Goal: Communication & Community: Answer question/provide support

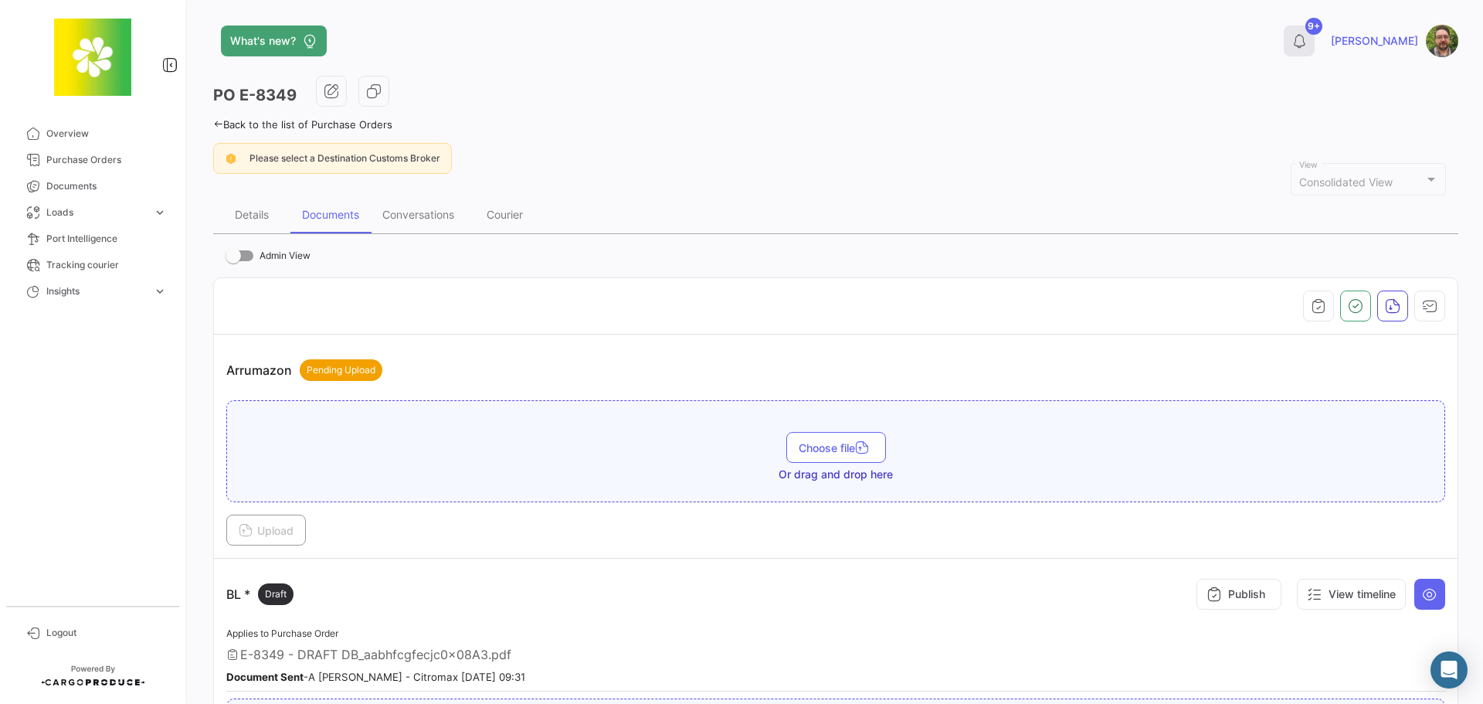
click at [1307, 39] on icon at bounding box center [1298, 40] width 15 height 15
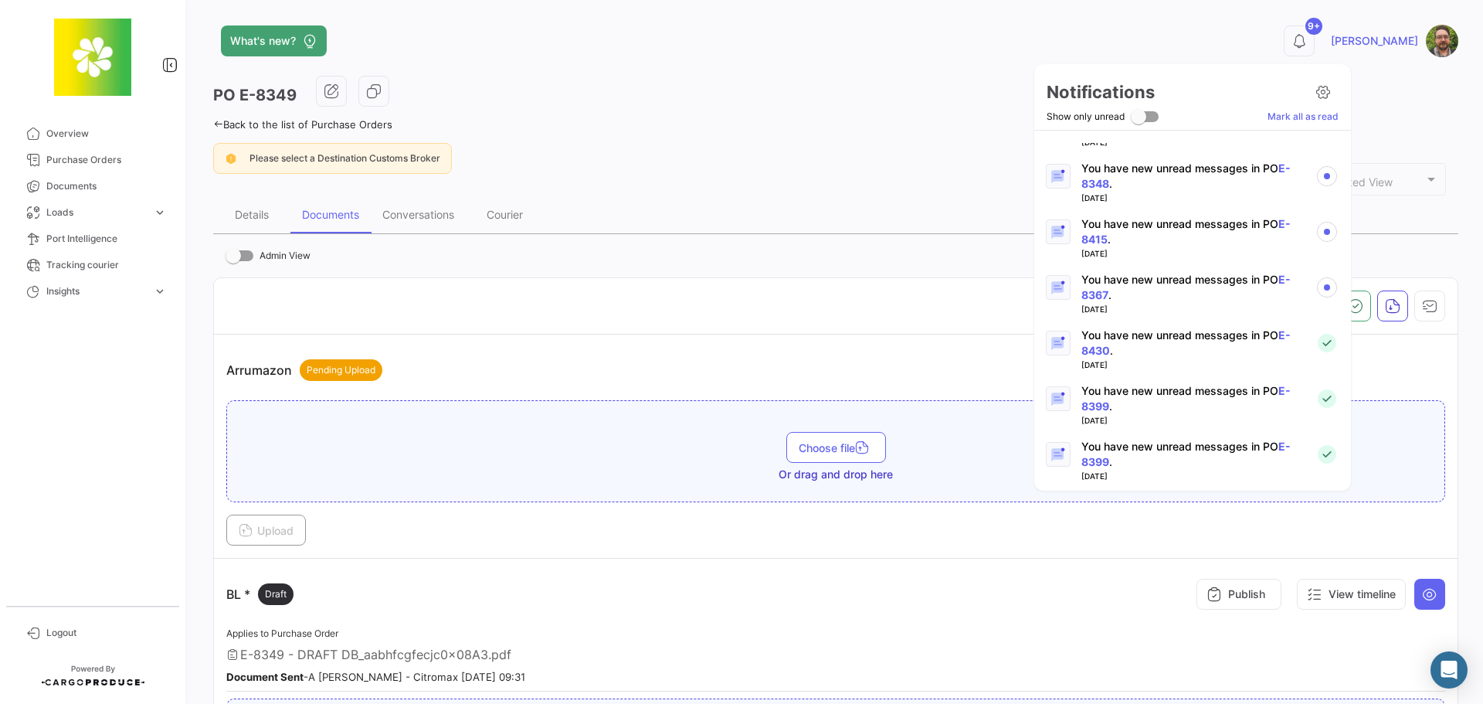
scroll to position [870, 0]
click at [1167, 340] on p "You have new unread messages in PO E-8367 ." at bounding box center [1192, 345] width 222 height 31
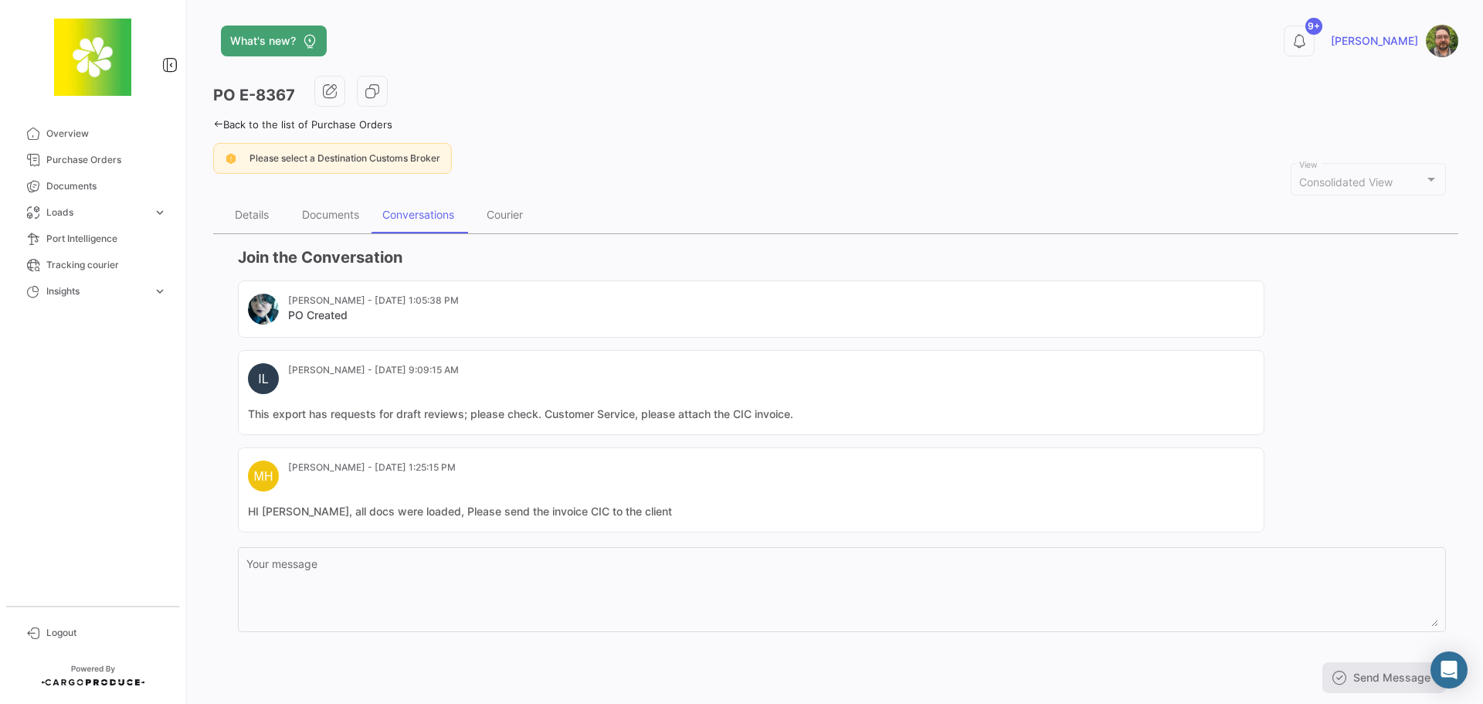
click at [666, 514] on mat-card-content "HI [PERSON_NAME], all docs were loaded, Please send the invoice CIC to the clie…" at bounding box center [751, 511] width 1006 height 15
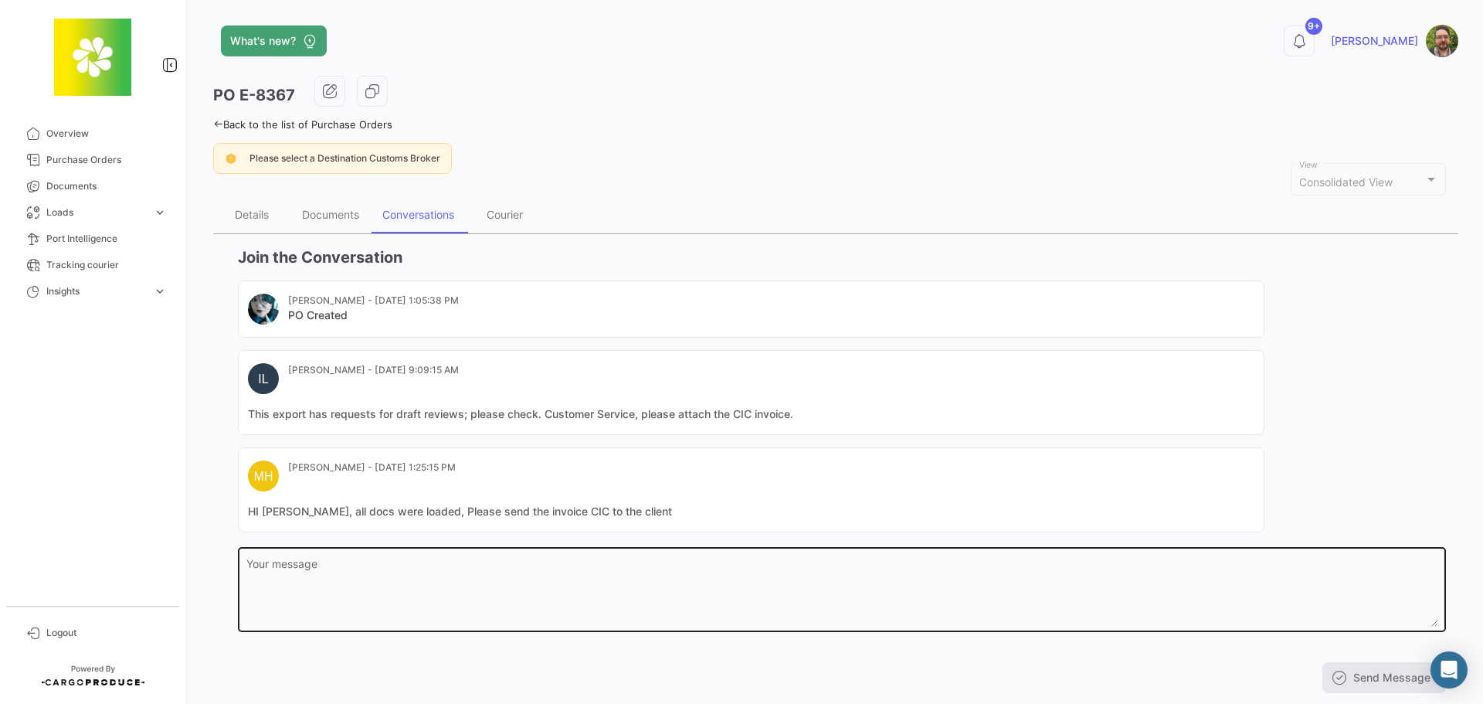
click at [616, 592] on textarea "Your message" at bounding box center [842, 592] width 1192 height 68
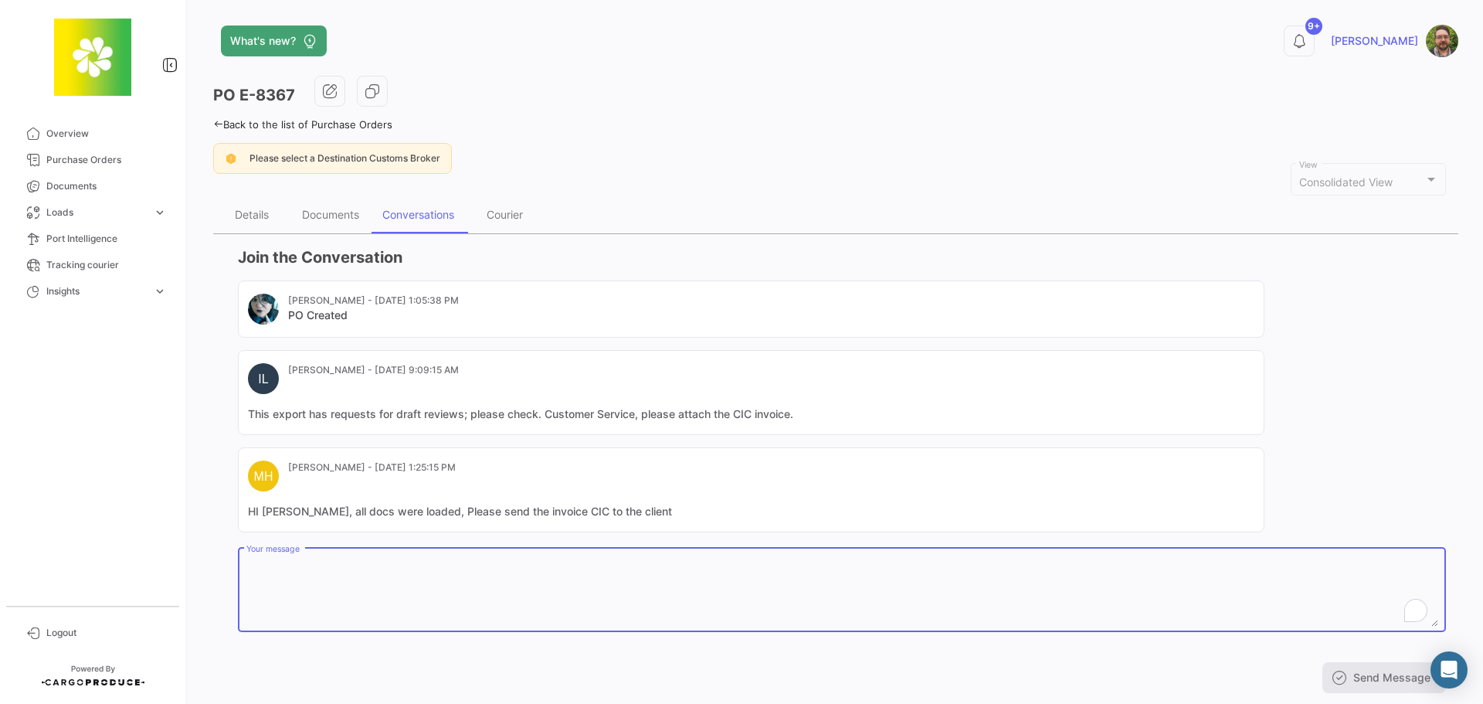
click at [642, 130] on div "PO E-8367 Back to the list of Purchase Orders Please select a Destination Custo…" at bounding box center [835, 391] width 1245 height 630
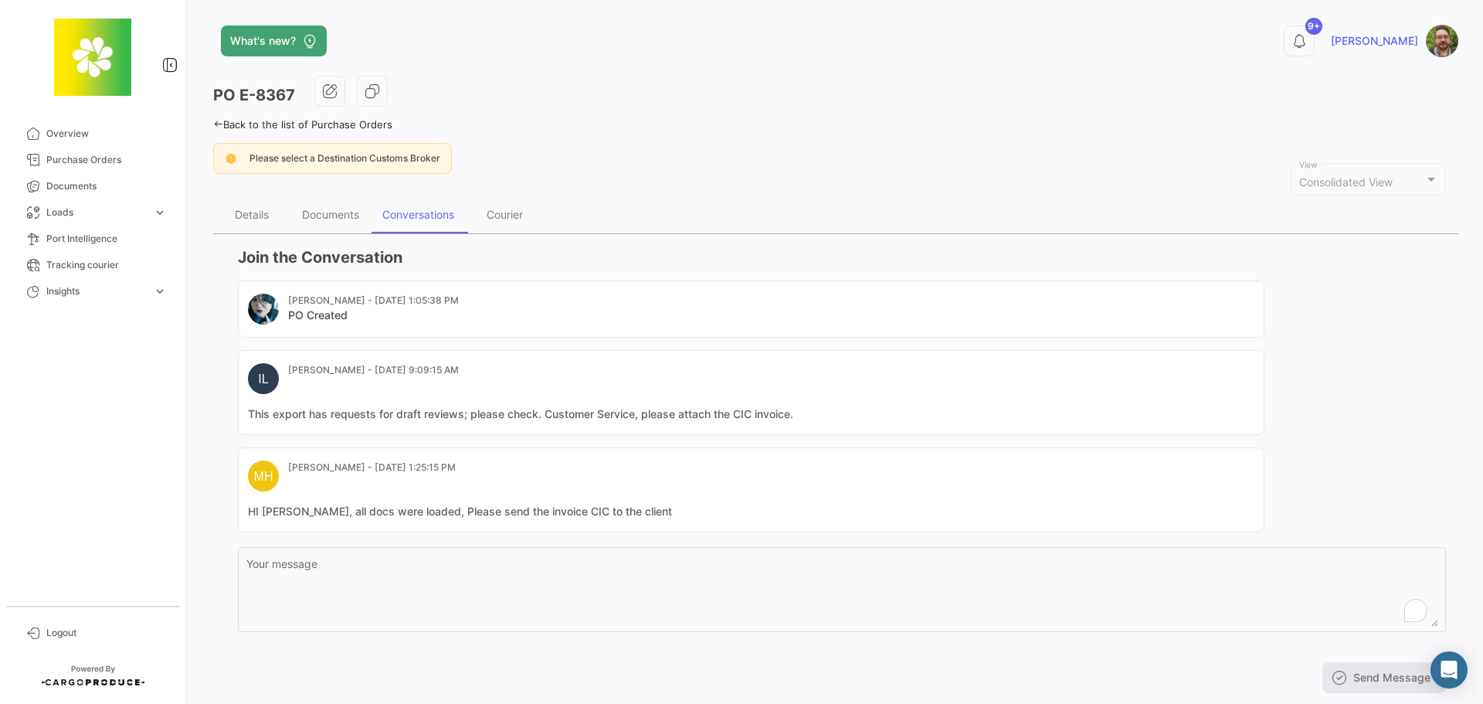
click at [498, 480] on mat-card-header "MH [PERSON_NAME] - [DATE] 1:25:15 PM" at bounding box center [751, 475] width 1006 height 31
click at [341, 217] on div "Documents" at bounding box center [330, 214] width 57 height 13
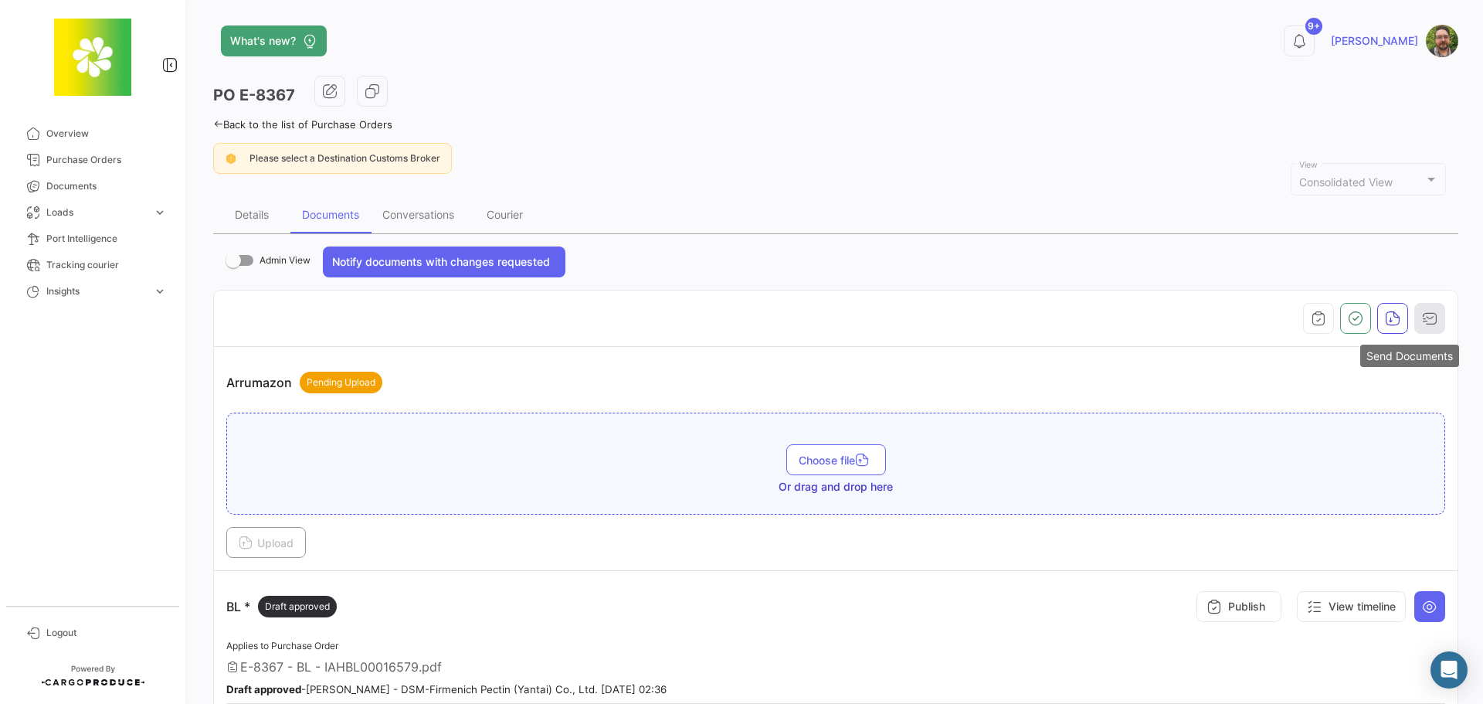
click at [1427, 320] on icon "button" at bounding box center [1429, 318] width 15 height 15
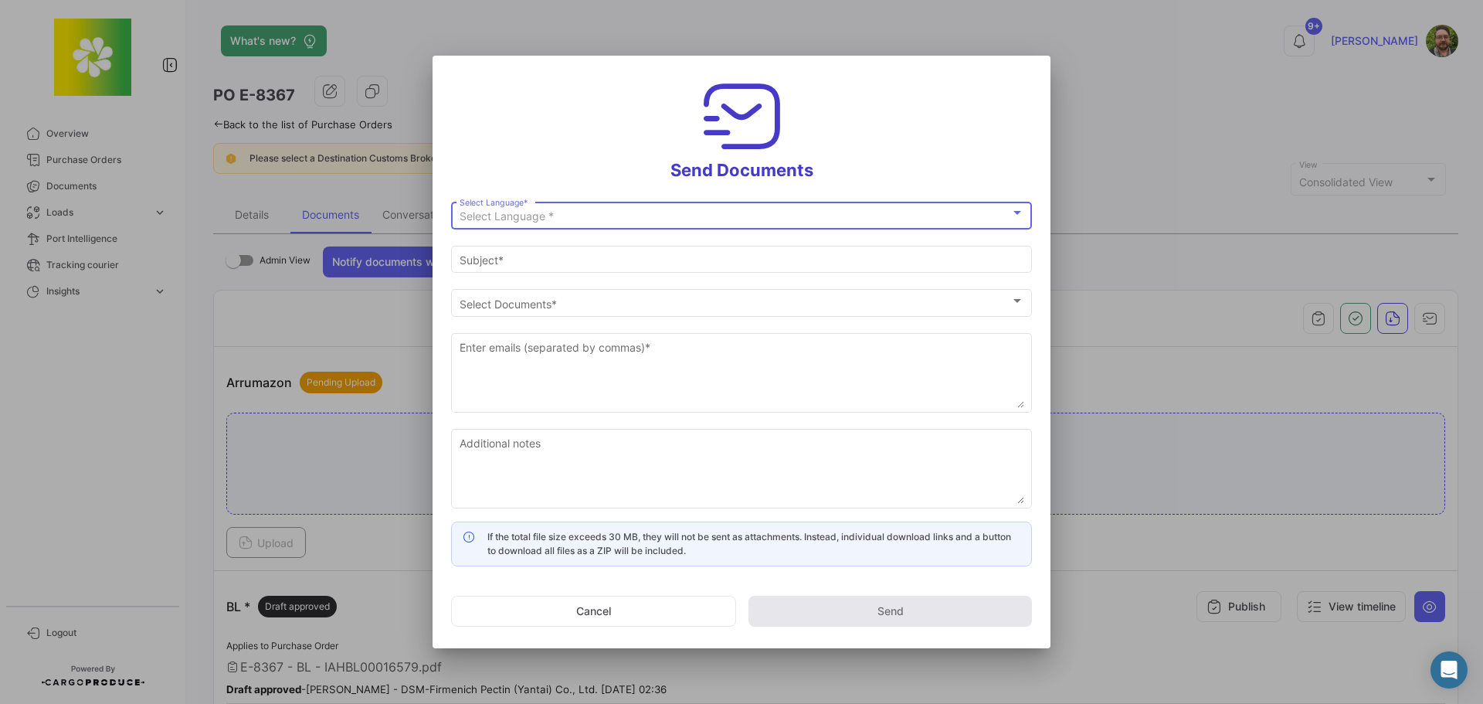
click at [718, 214] on div "Select Language *" at bounding box center [735, 216] width 551 height 13
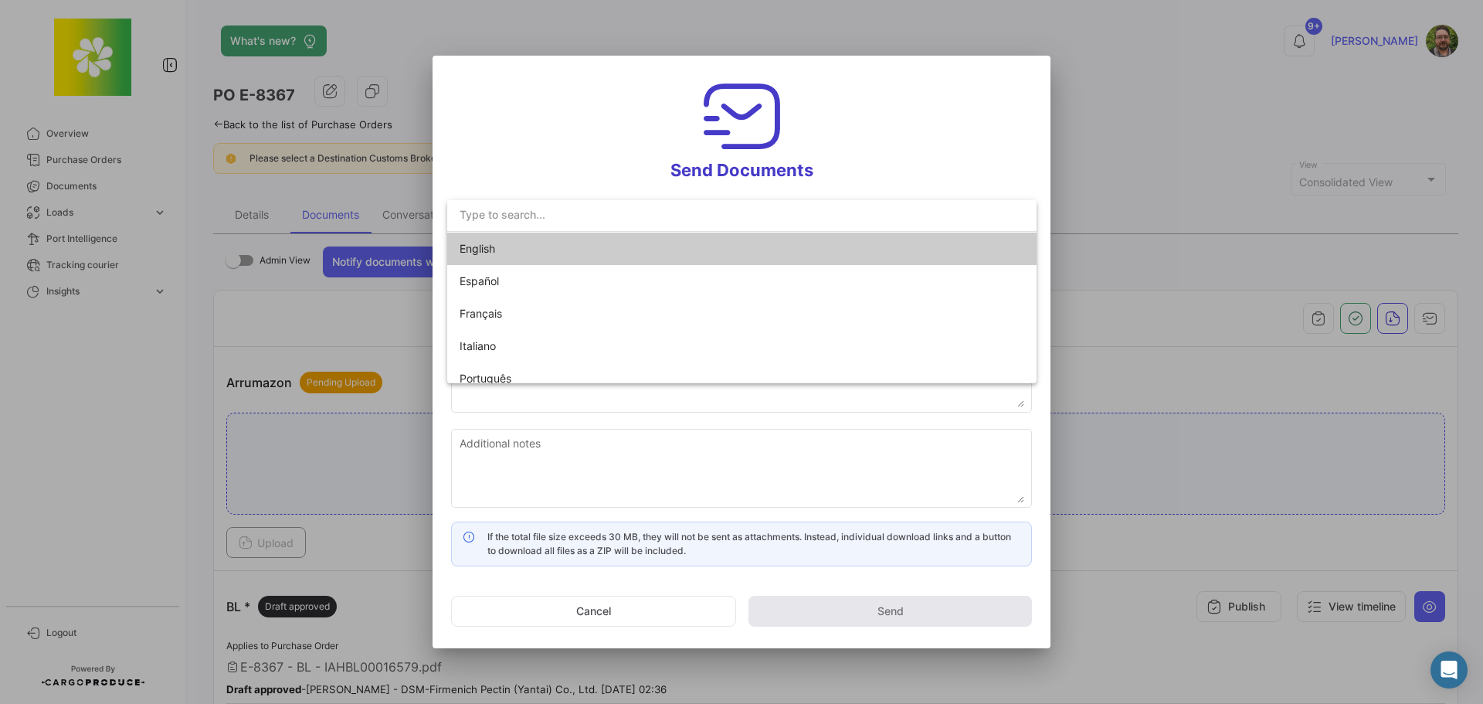
click at [574, 248] on span "English" at bounding box center [568, 248] width 216 height 32
type input "[PERSON_NAME] has shared the documents of PO # E-8367 with you"
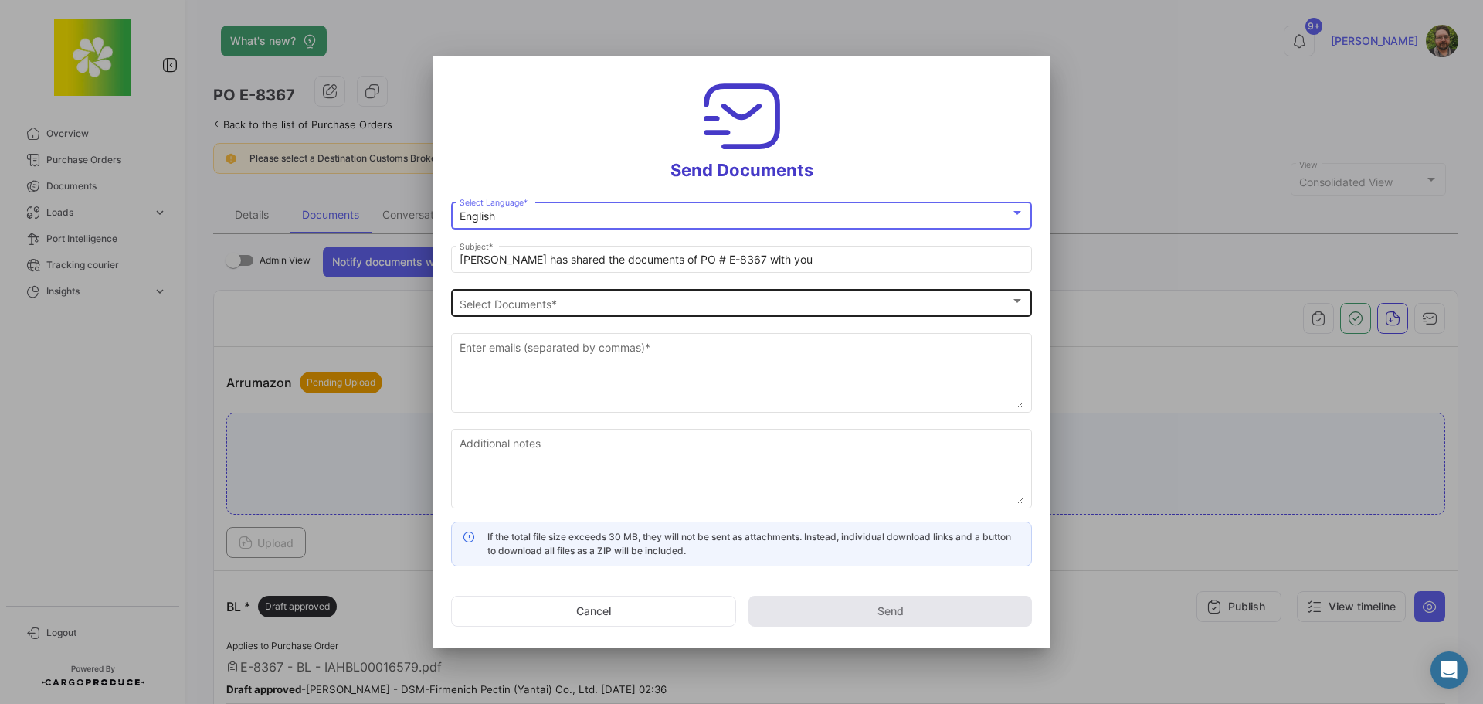
click at [548, 300] on span "Select Documents" at bounding box center [735, 303] width 551 height 13
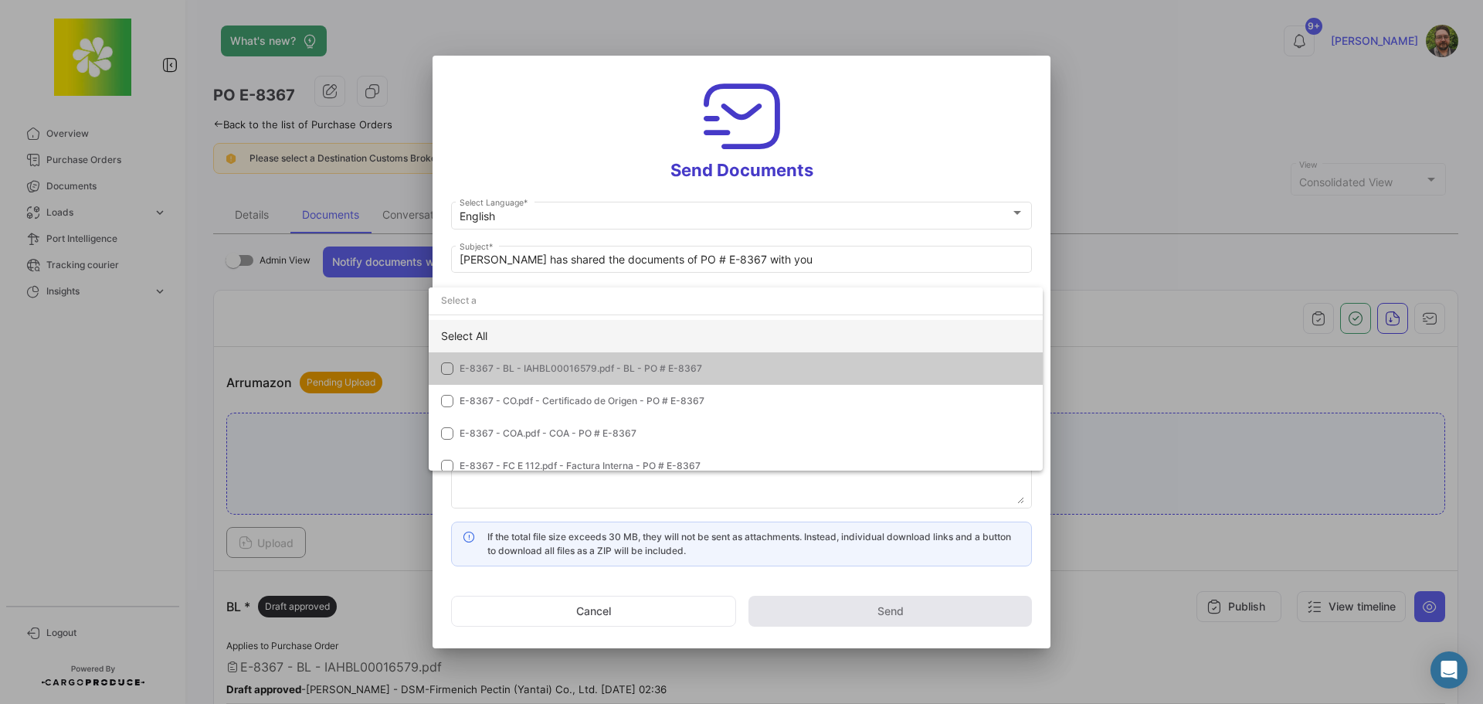
click at [479, 337] on div "Select All" at bounding box center [736, 336] width 614 height 32
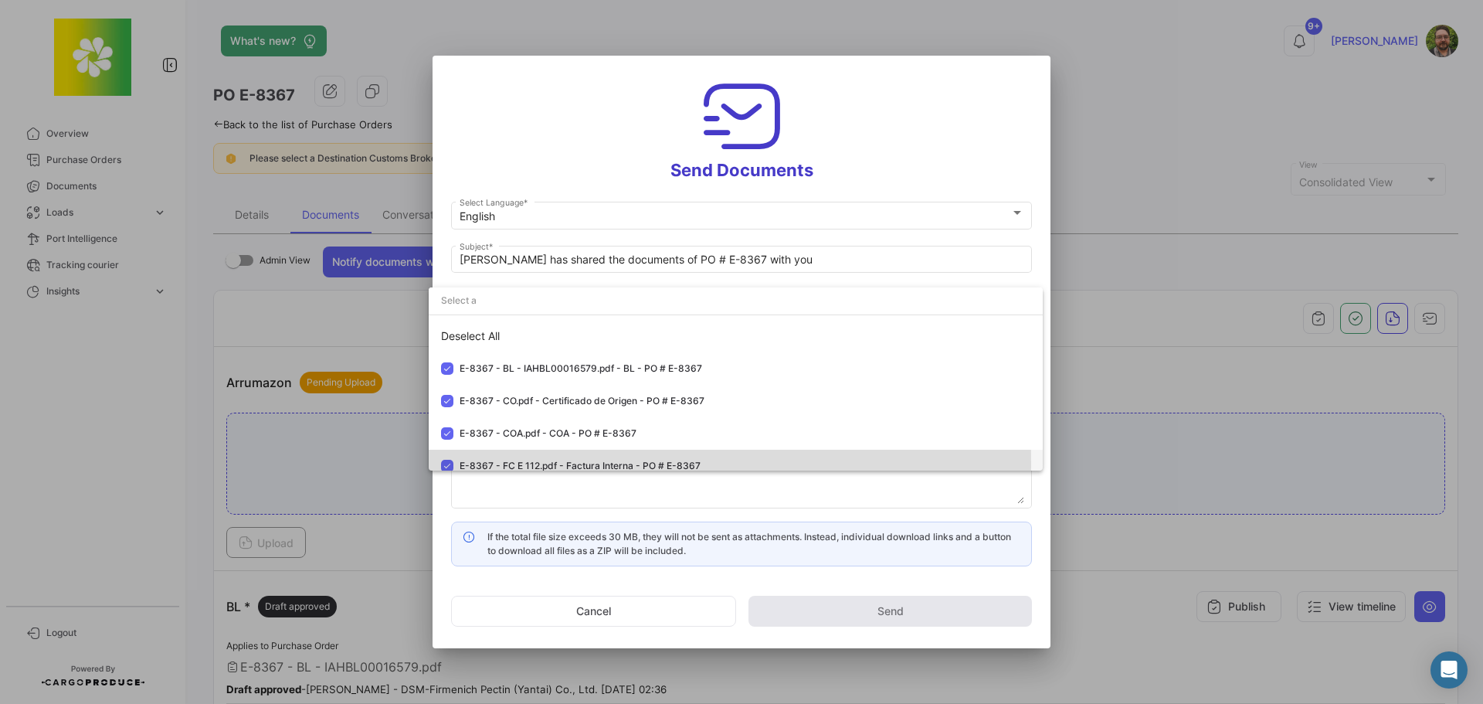
click at [443, 463] on mat-pseudo-checkbox at bounding box center [447, 466] width 12 height 12
click at [476, 487] on div at bounding box center [741, 352] width 1483 height 704
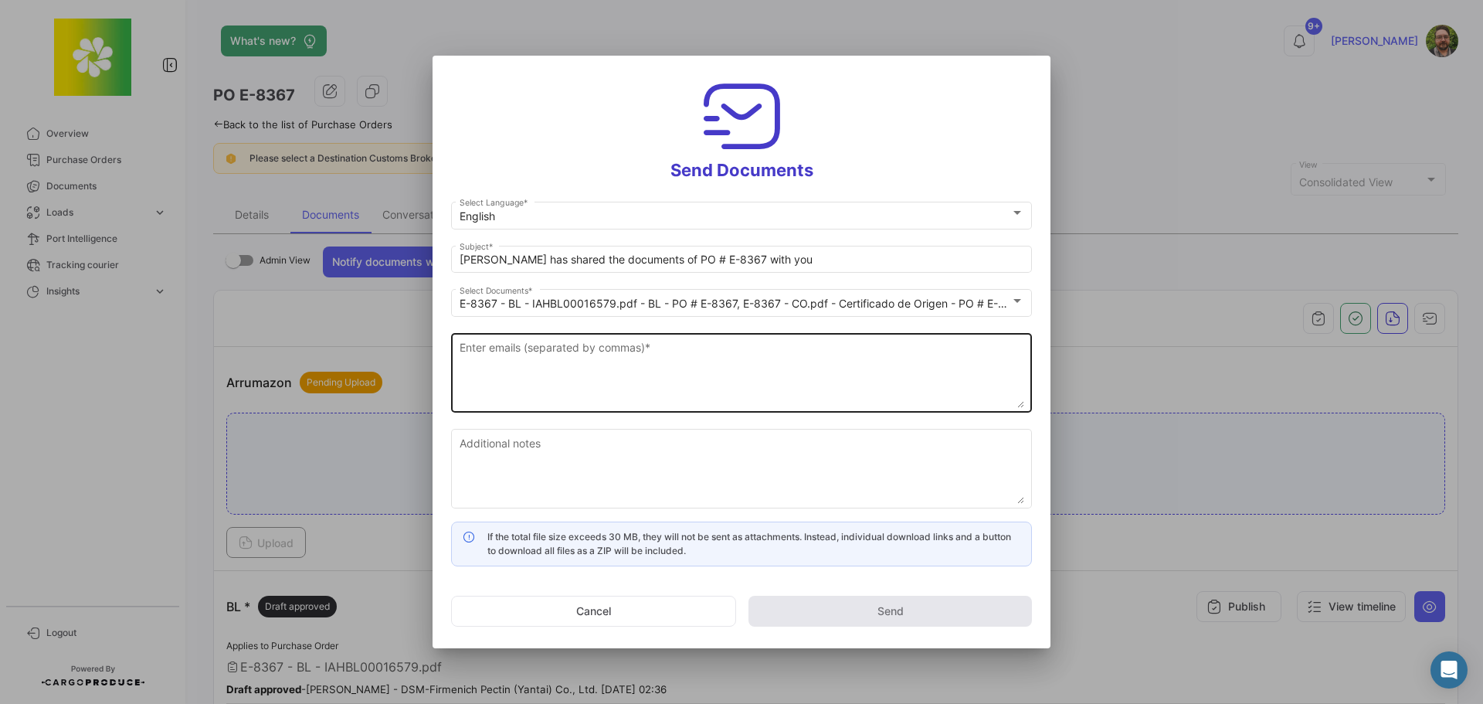
click at [541, 350] on textarea "Enter emails (separated by commas) *" at bounding box center [742, 374] width 565 height 68
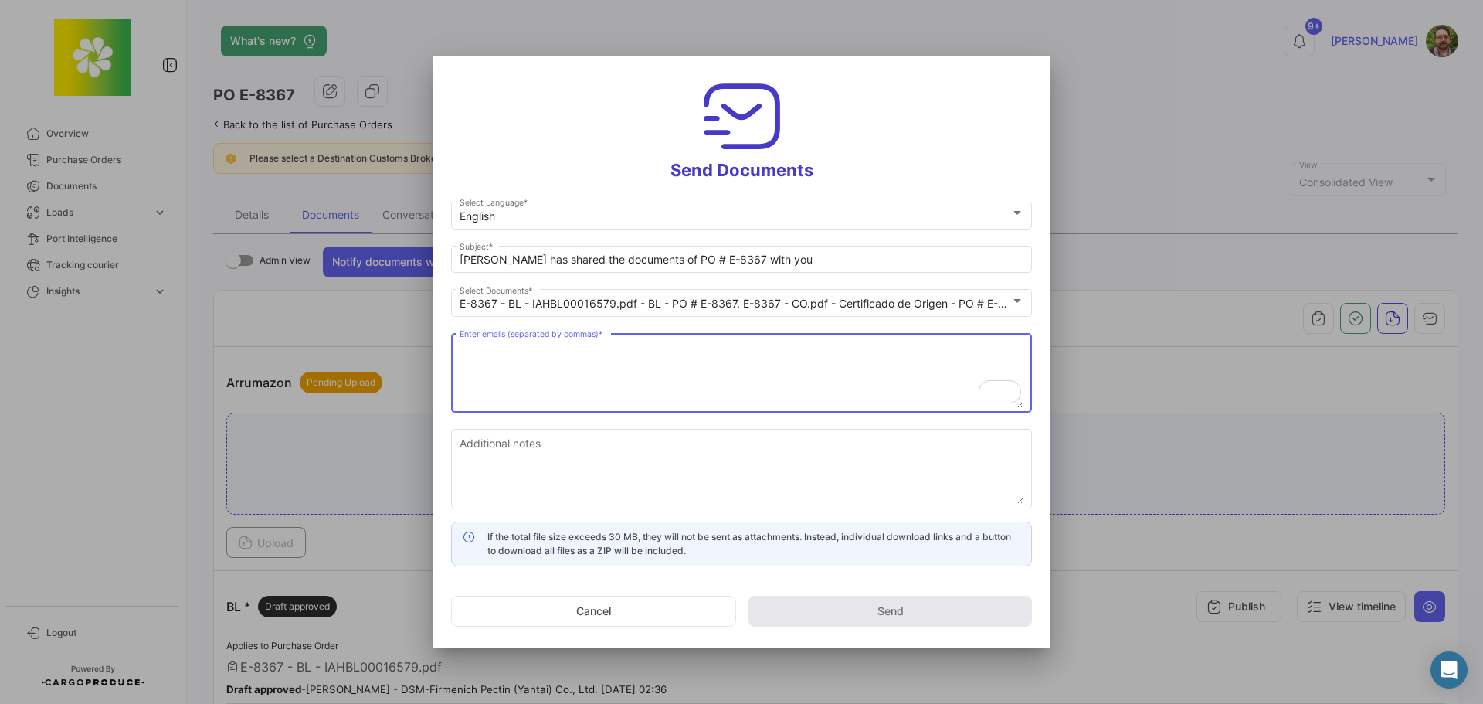
paste textarea "[PERSON_NAME][EMAIL_ADDRESS][PERSON_NAME][DOMAIN_NAME]"
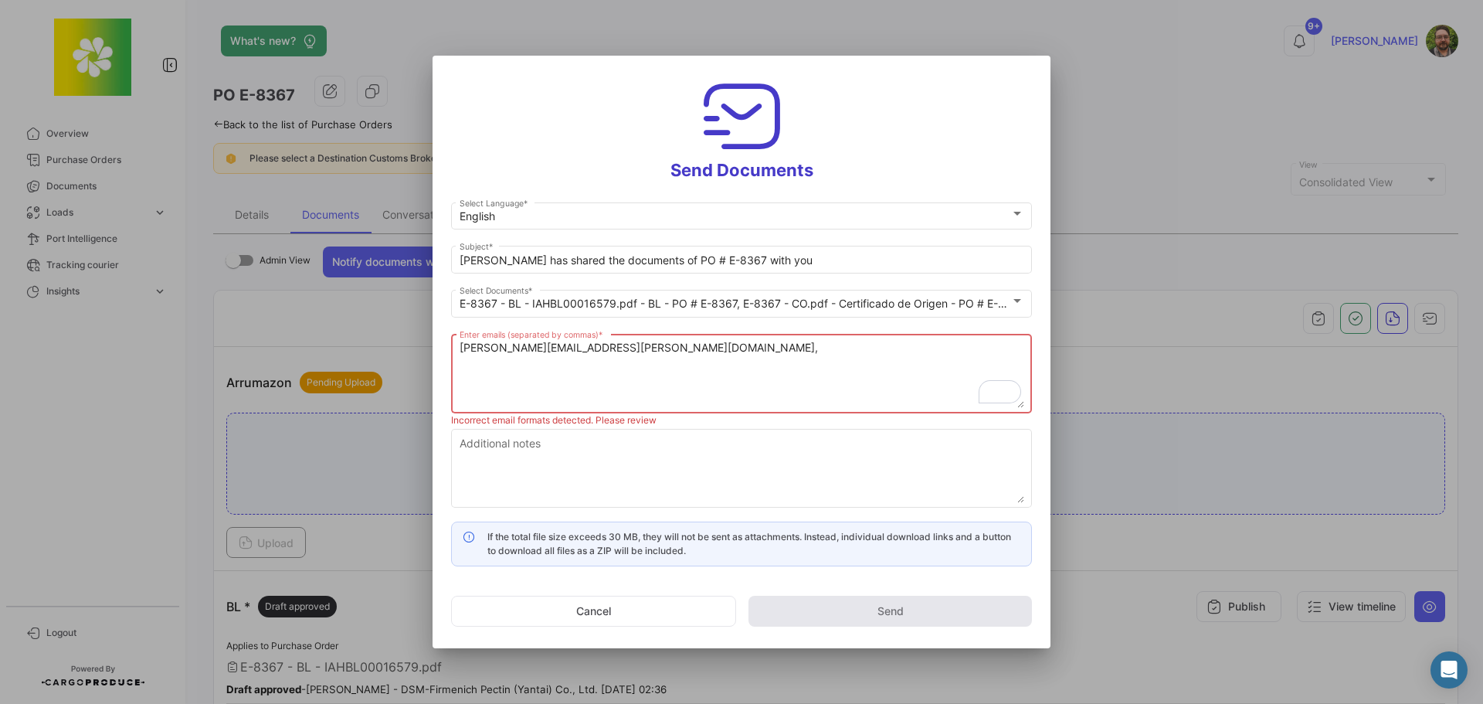
click at [710, 351] on textarea "[PERSON_NAME][EMAIL_ADDRESS][PERSON_NAME][DOMAIN_NAME]," at bounding box center [742, 374] width 565 height 68
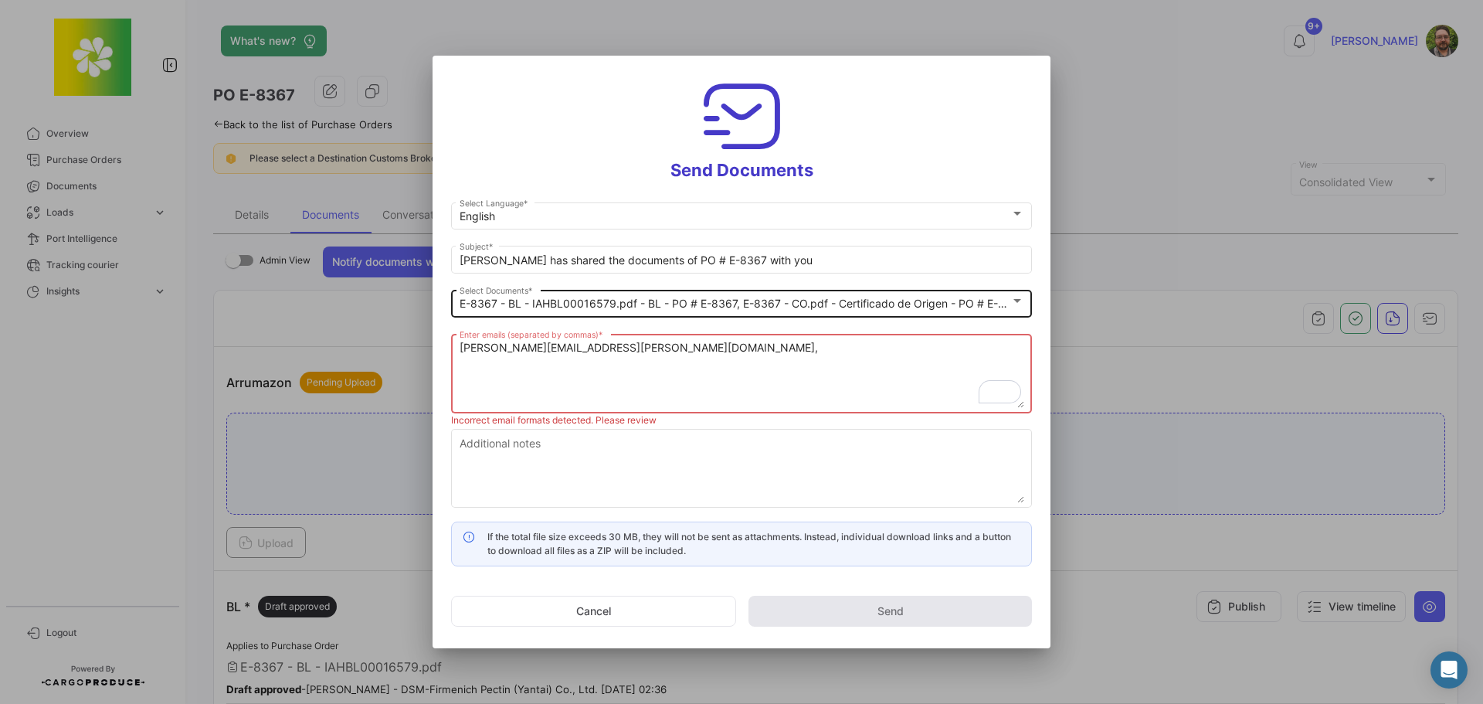
paste textarea "[PERSON_NAME][EMAIL_ADDRESS][DOMAIN_NAME]"
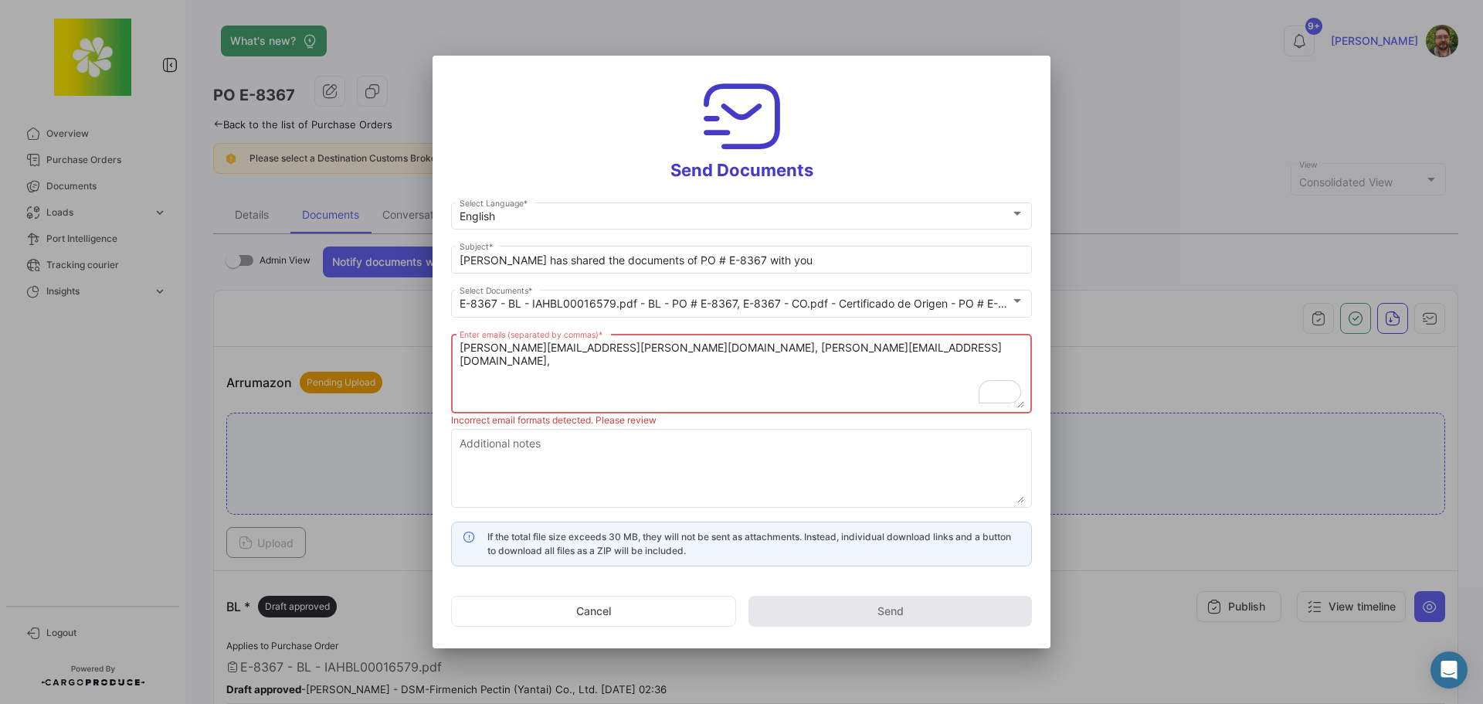
click at [841, 342] on textarea "[PERSON_NAME][EMAIL_ADDRESS][PERSON_NAME][DOMAIN_NAME], [PERSON_NAME][EMAIL_ADD…" at bounding box center [742, 374] width 565 height 68
paste textarea "[PERSON_NAME][EMAIL_ADDRESS][DOMAIN_NAME]"
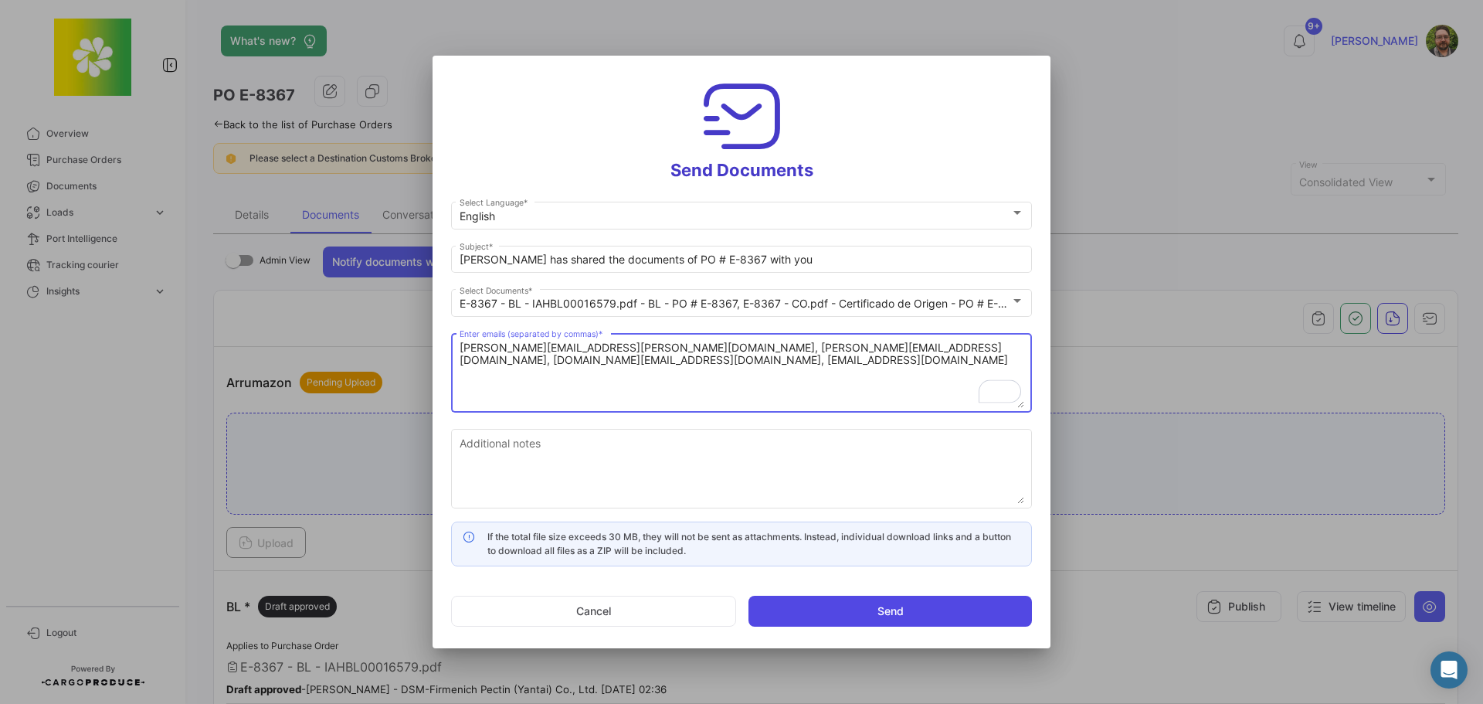
type textarea "[PERSON_NAME][EMAIL_ADDRESS][PERSON_NAME][DOMAIN_NAME], [PERSON_NAME][EMAIL_ADD…"
click at [775, 611] on button "Send" at bounding box center [889, 611] width 283 height 31
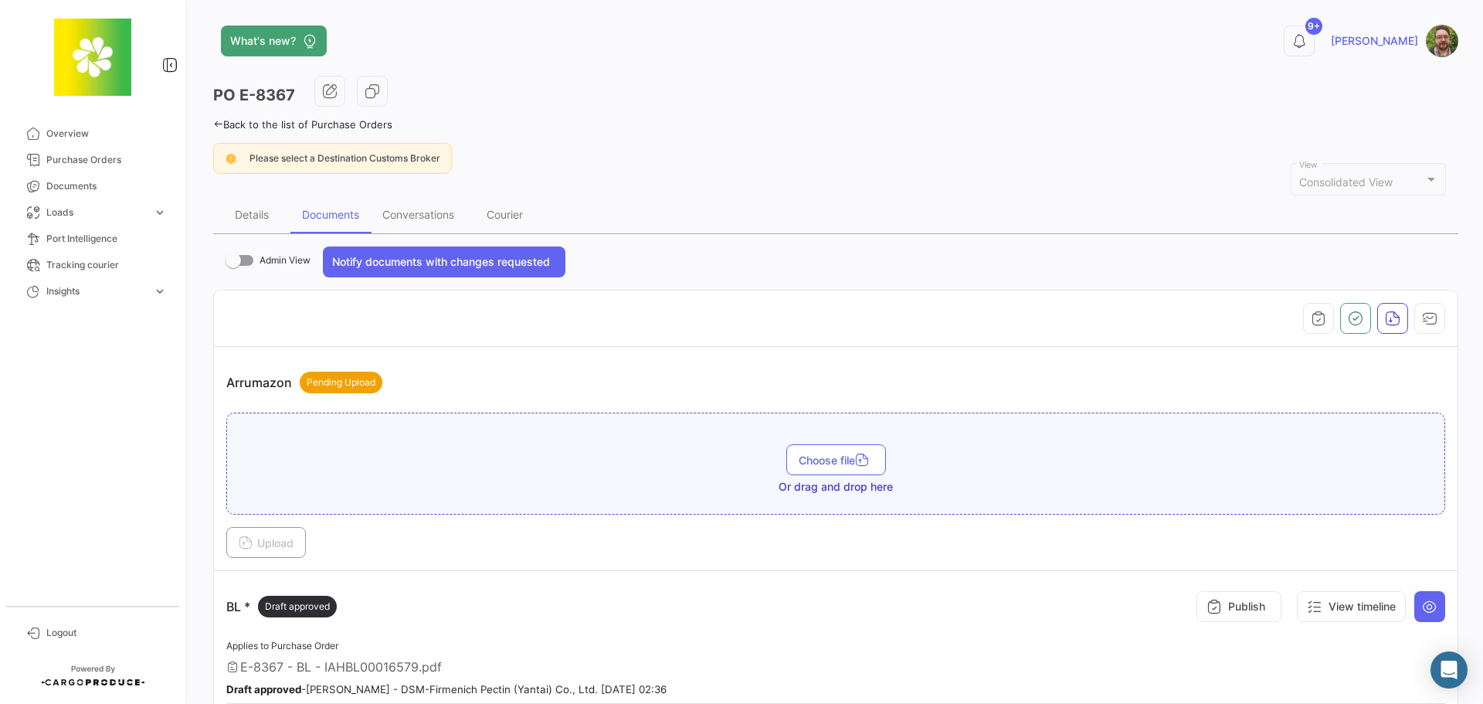
click at [1307, 40] on icon at bounding box center [1298, 40] width 15 height 15
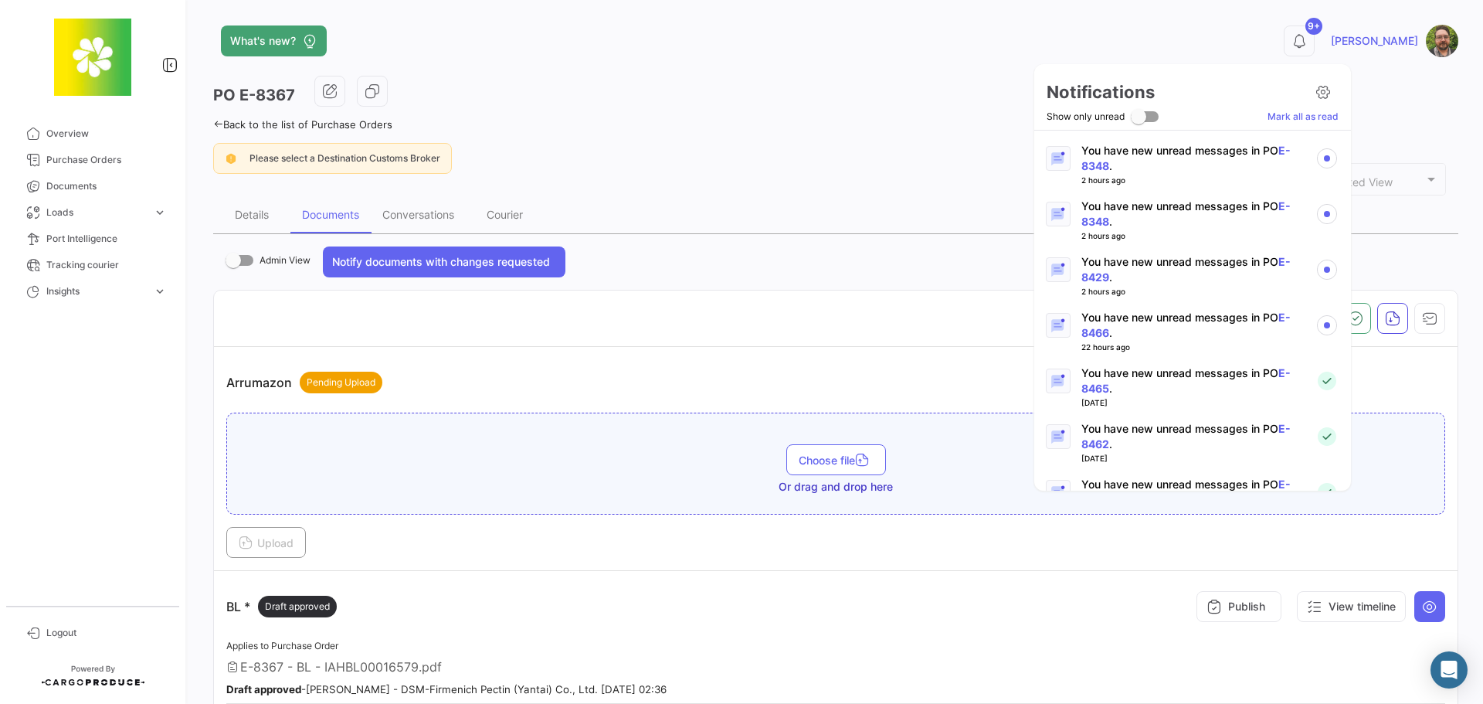
click at [1186, 316] on p "You have new unread messages in PO E-8466 ." at bounding box center [1192, 325] width 222 height 31
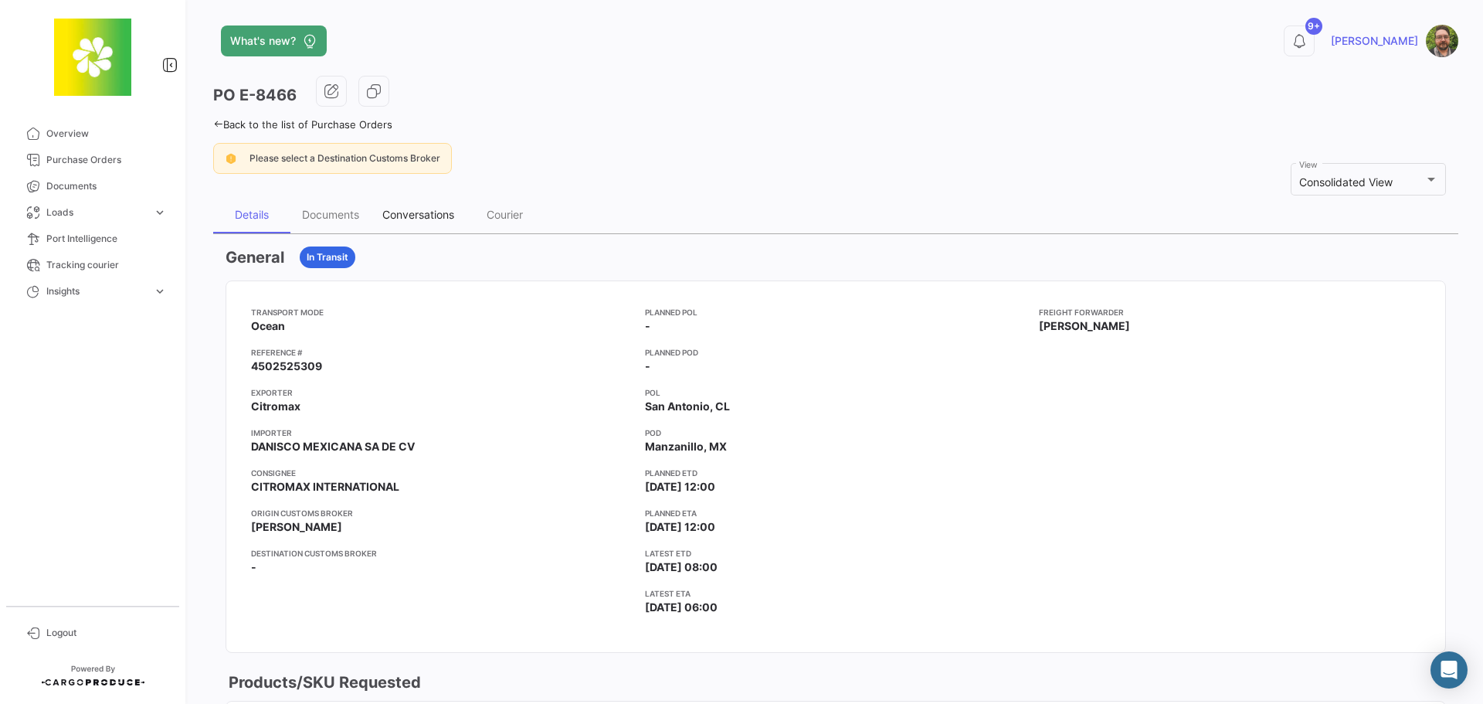
click at [425, 219] on div "Conversations" at bounding box center [418, 214] width 72 height 13
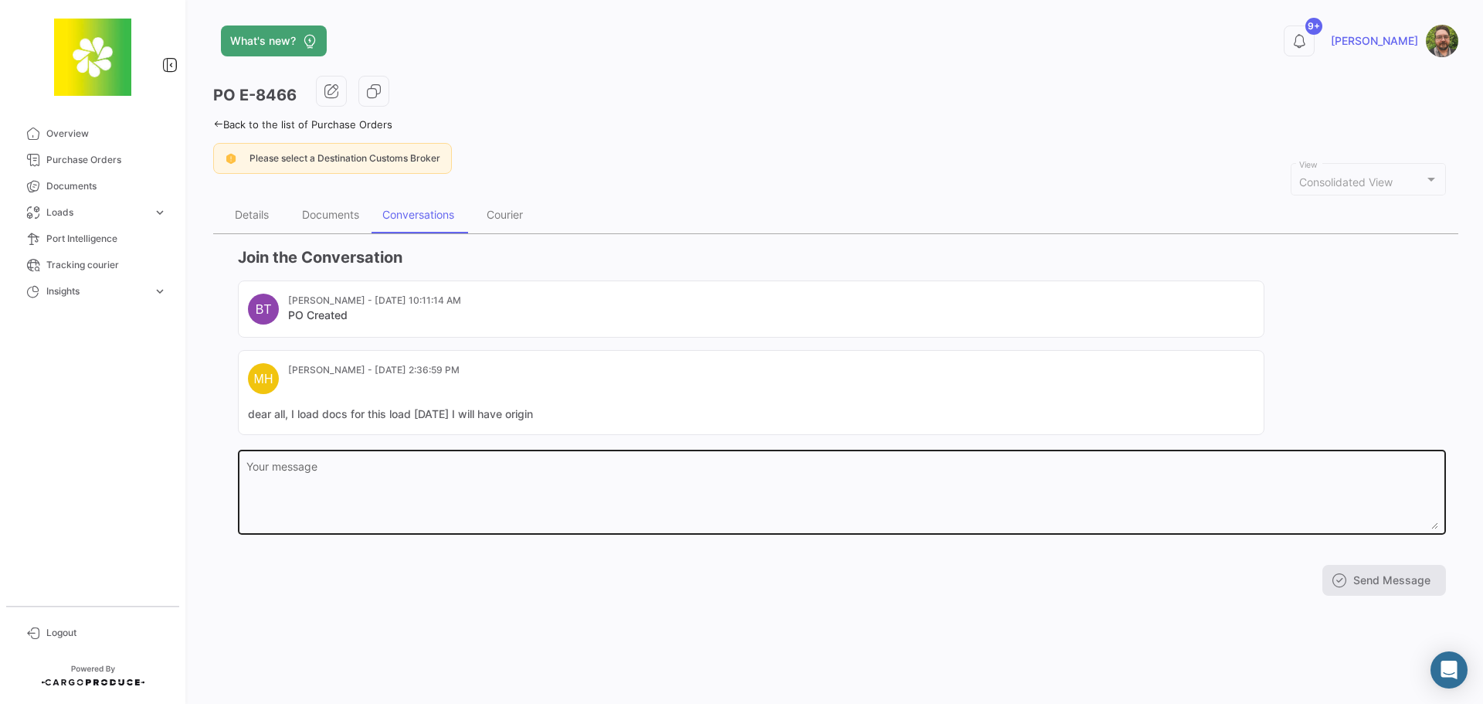
click at [489, 484] on textarea "Your message" at bounding box center [842, 495] width 1192 height 68
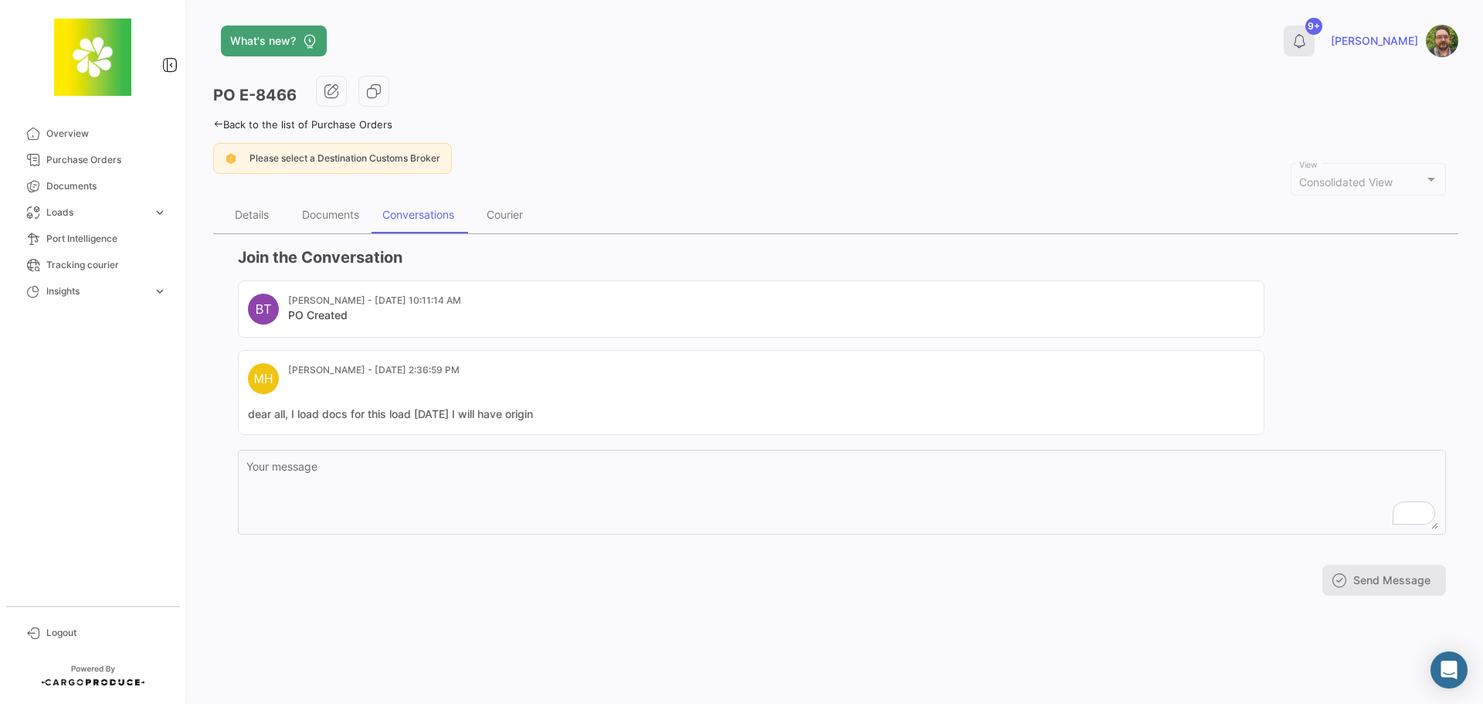
click at [1307, 47] on icon at bounding box center [1298, 40] width 15 height 15
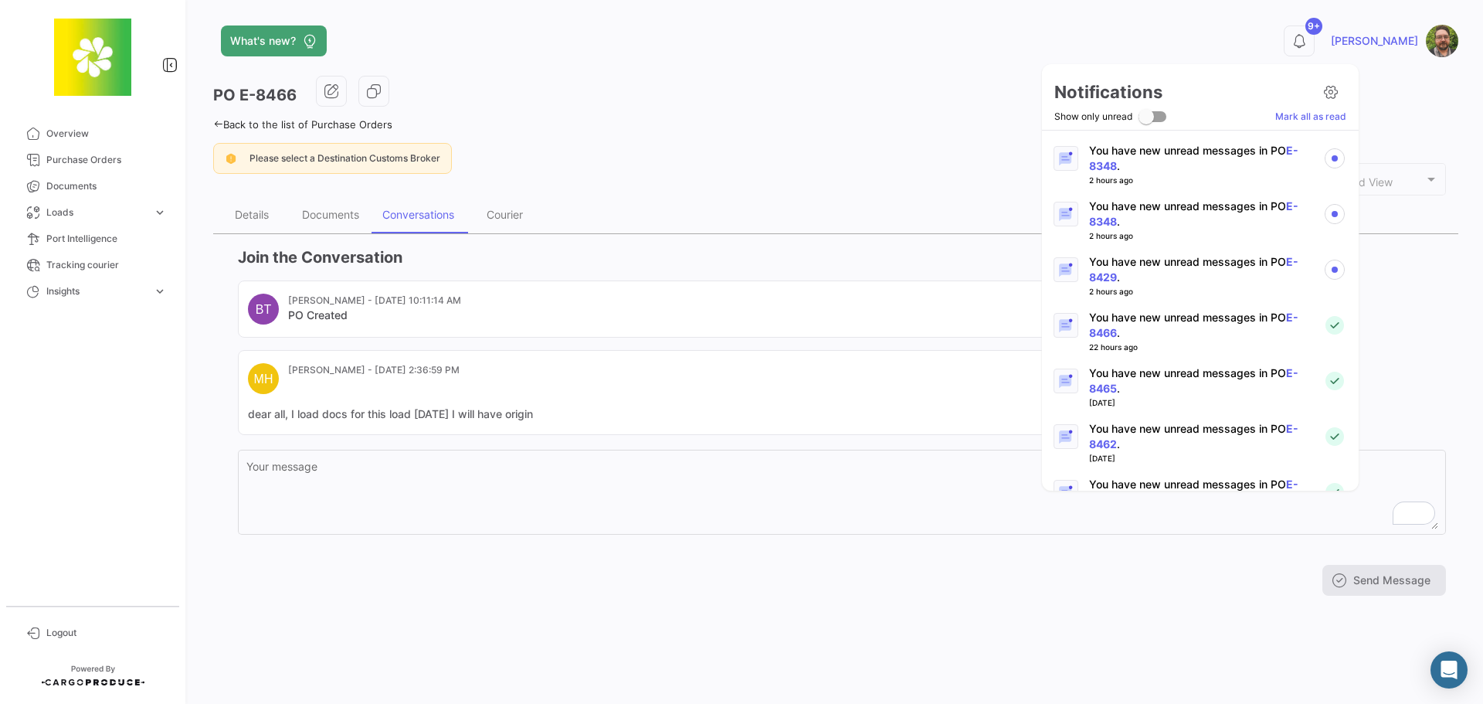
click at [1223, 266] on p "You have new unread messages in PO E-8429 ." at bounding box center [1200, 269] width 222 height 31
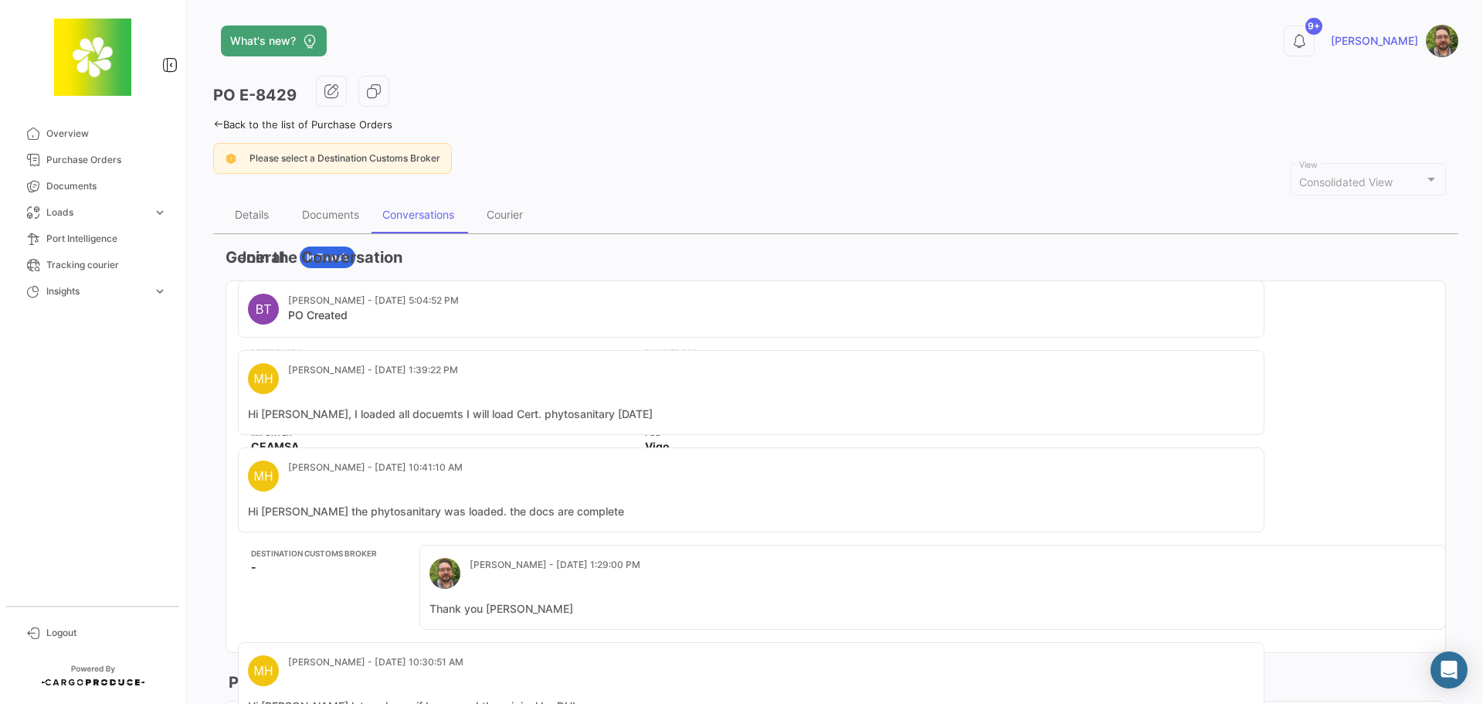
click at [415, 215] on div "Conversations" at bounding box center [418, 214] width 72 height 13
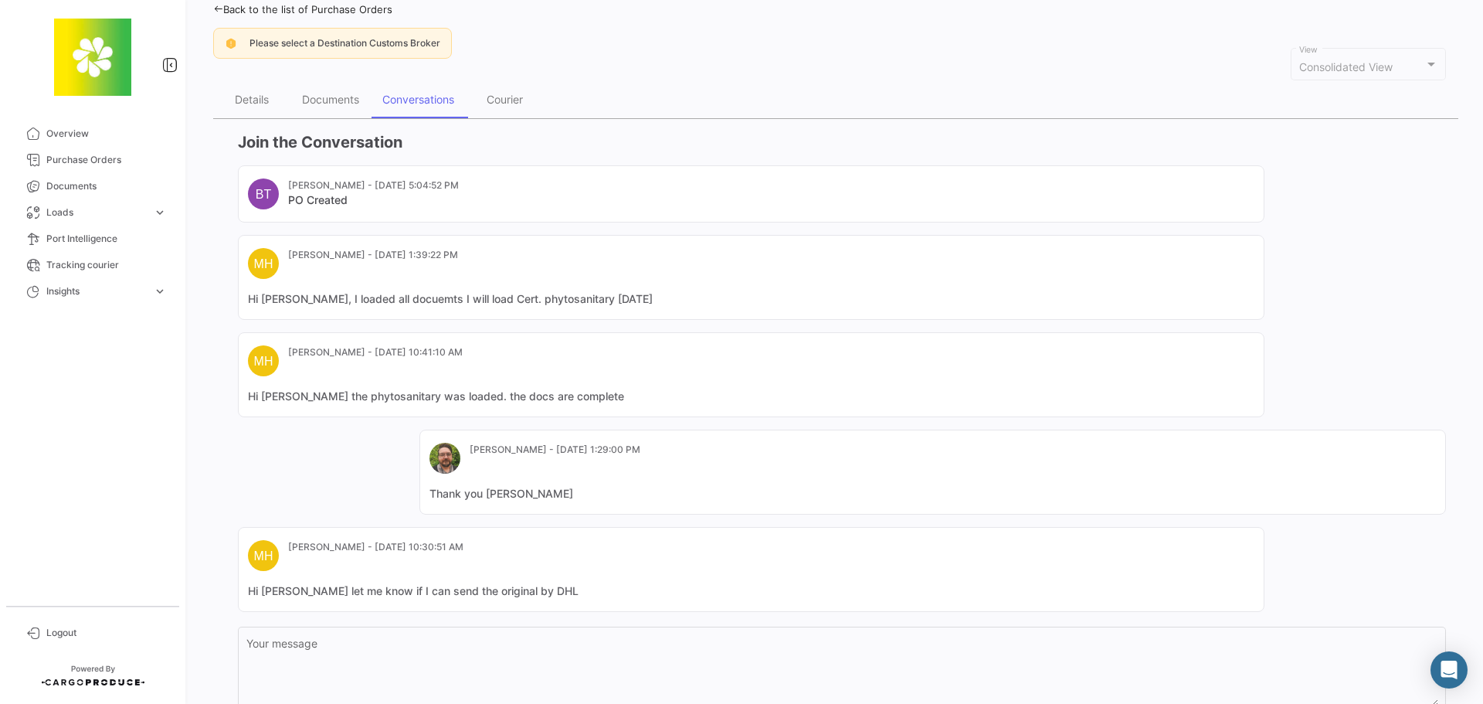
scroll to position [154, 0]
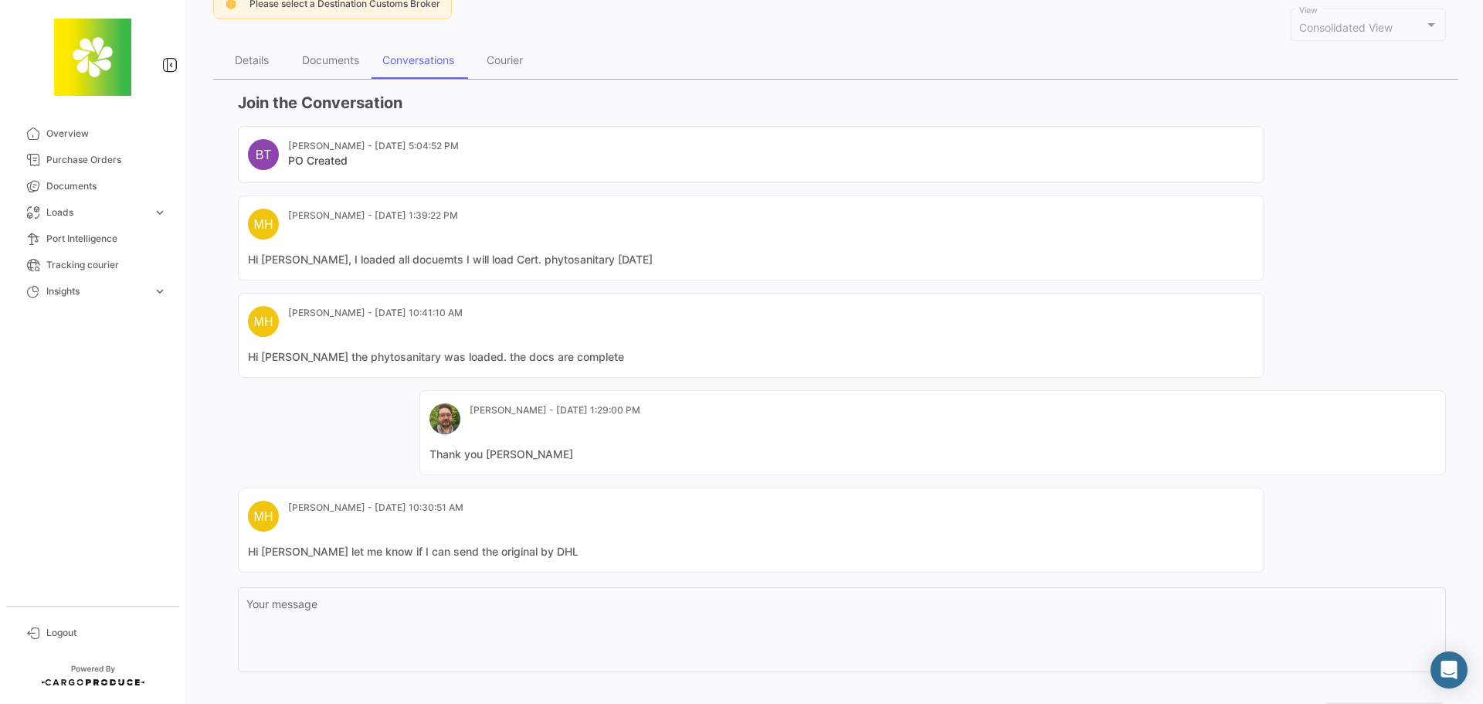
click at [568, 555] on mat-card-content "Hi [PERSON_NAME] let me know if I can send the original by DHL" at bounding box center [751, 551] width 1006 height 15
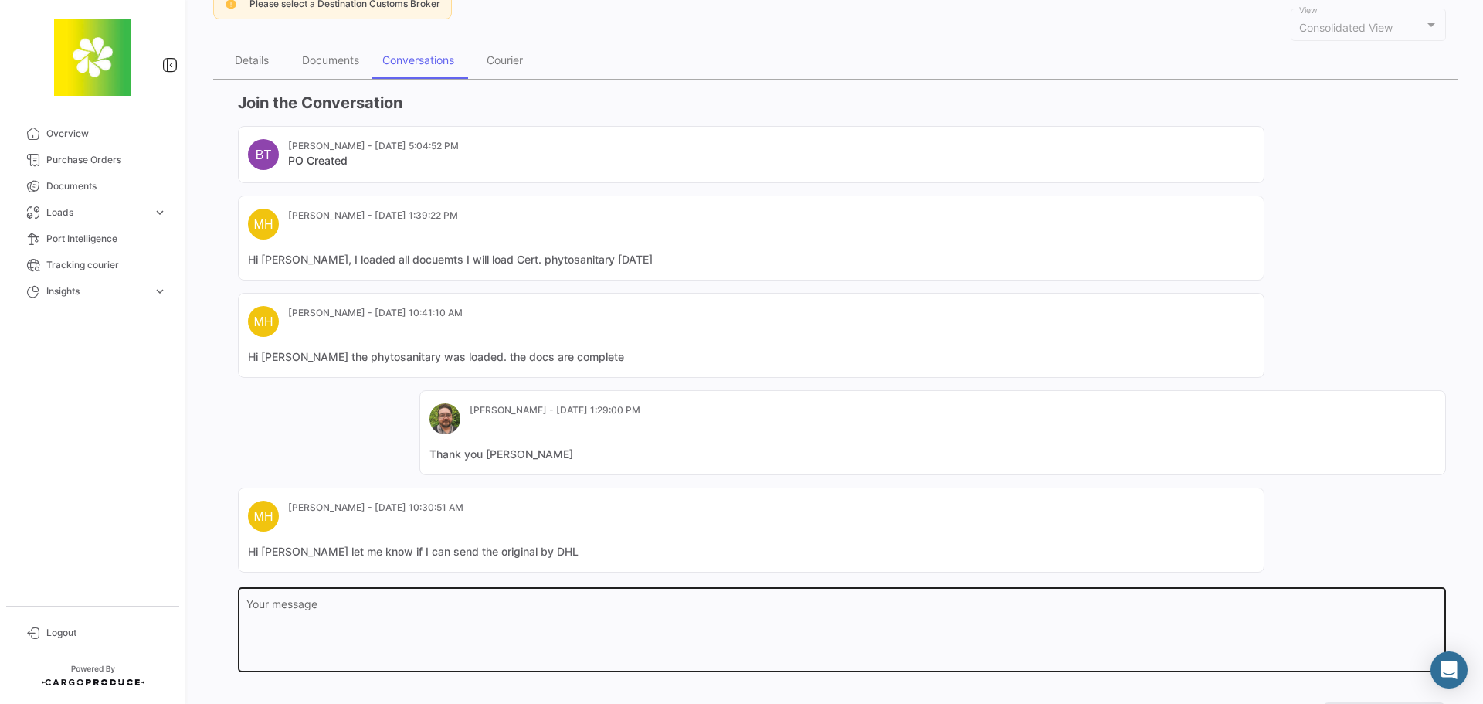
click at [510, 613] on textarea "Your message" at bounding box center [842, 633] width 1192 height 68
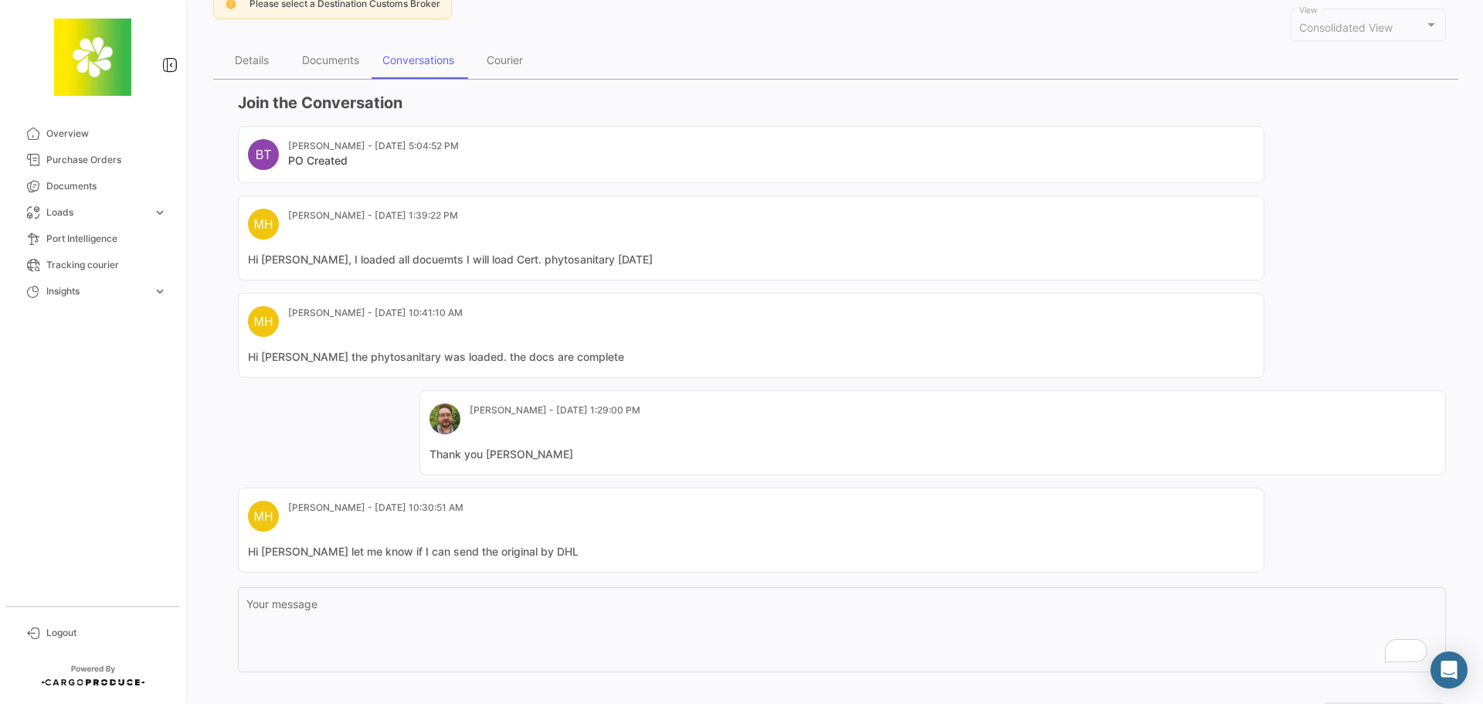
scroll to position [0, 0]
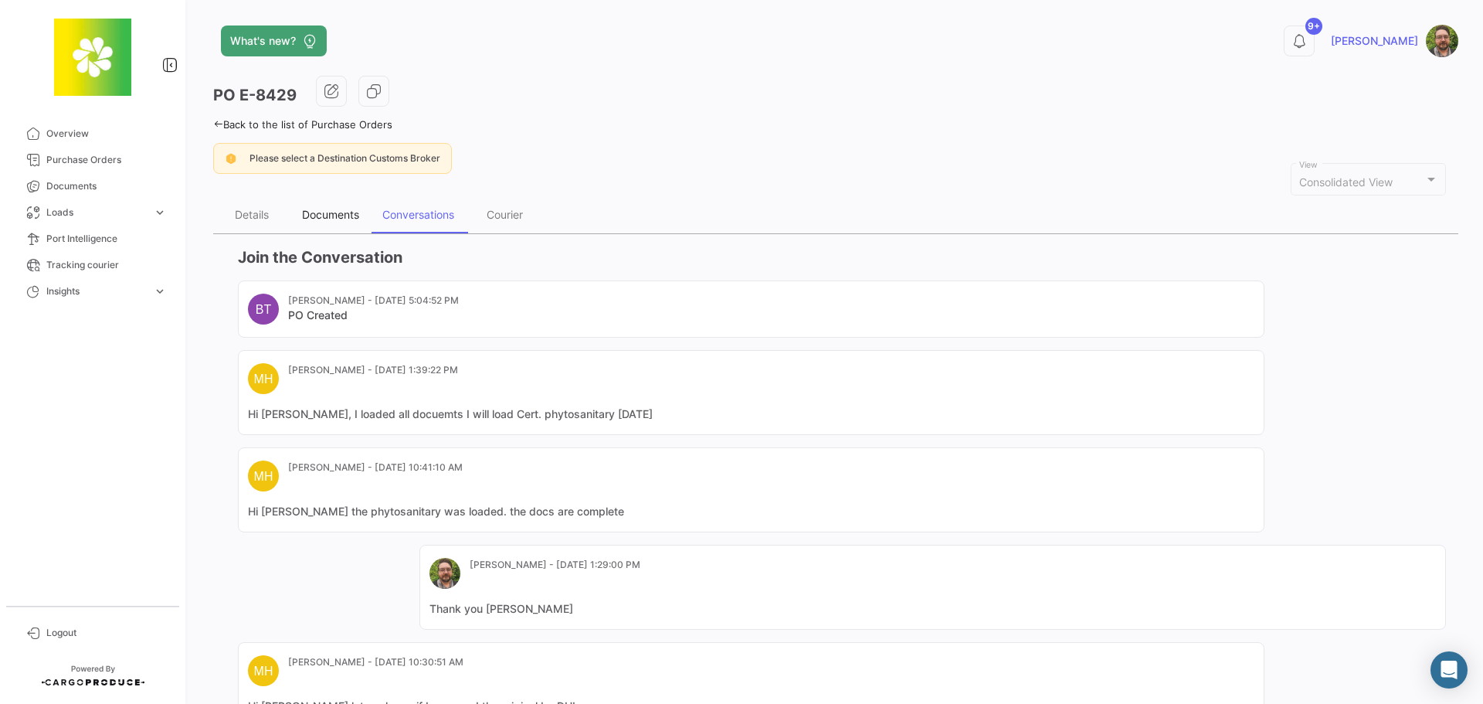
click at [326, 217] on div "Documents" at bounding box center [330, 214] width 57 height 13
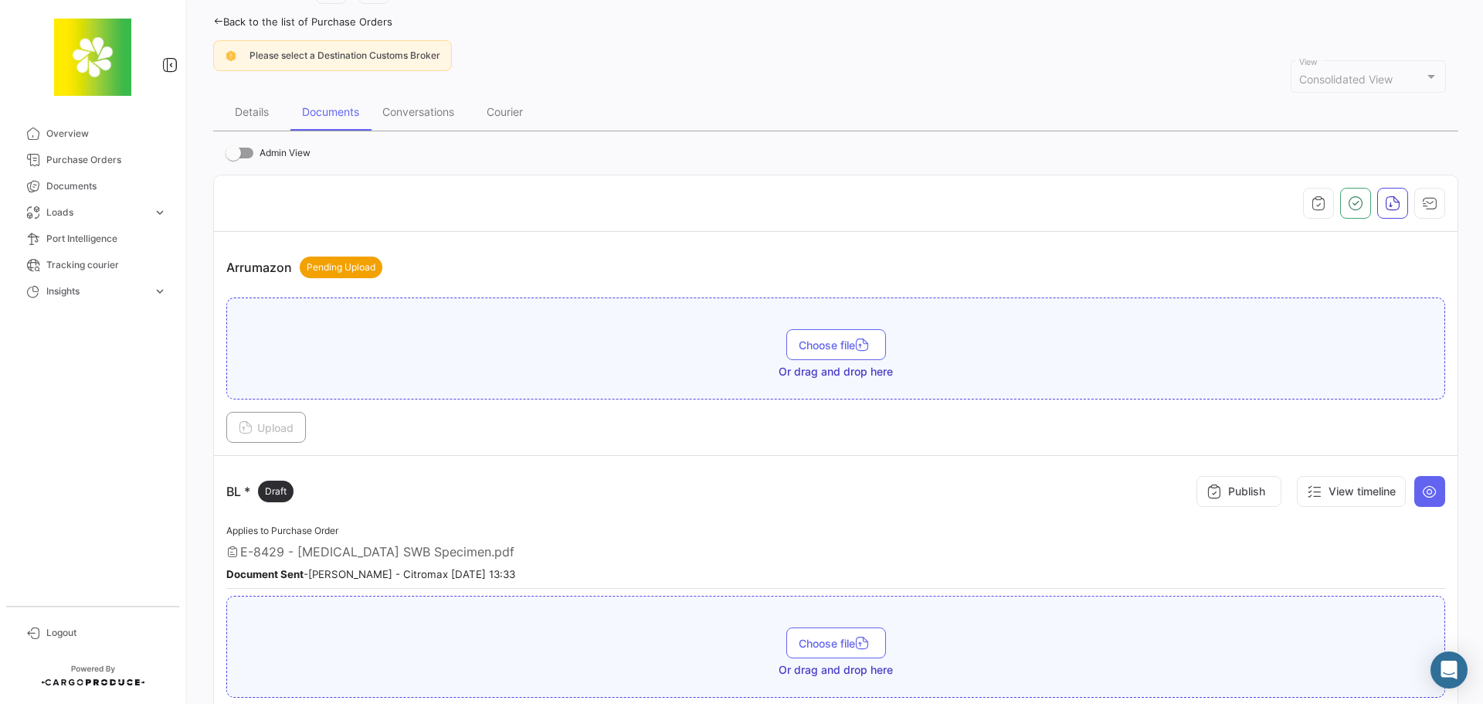
scroll to position [309, 0]
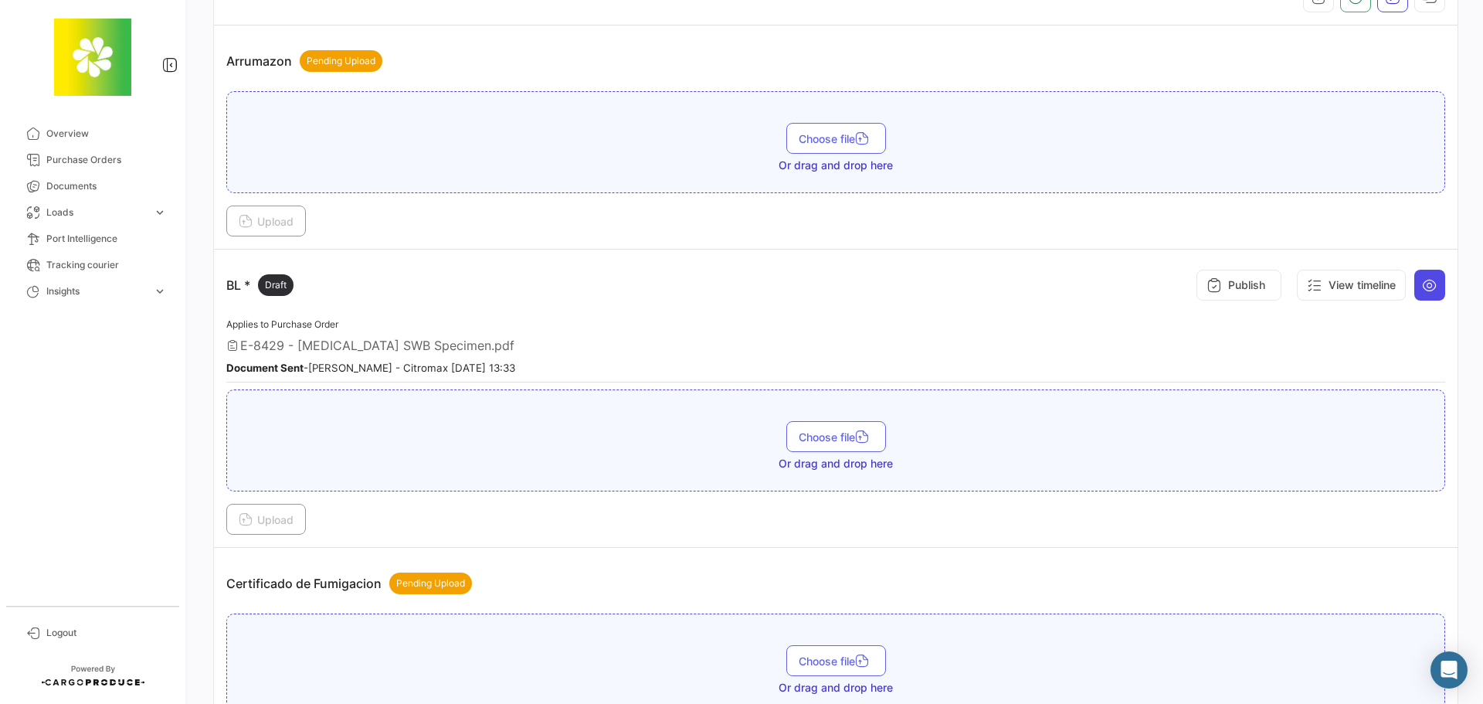
click at [1424, 283] on icon at bounding box center [1429, 284] width 15 height 15
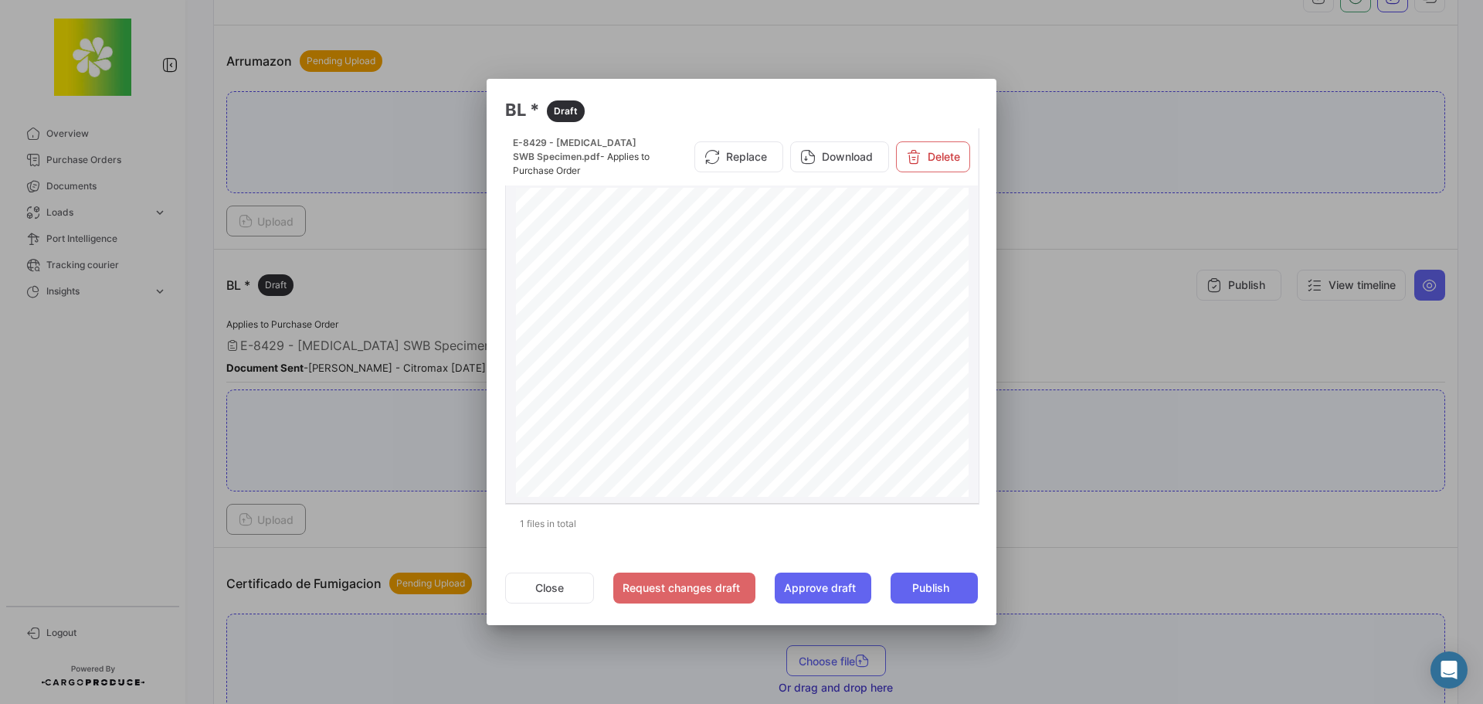
scroll to position [1313, 0]
click at [1049, 305] on div at bounding box center [741, 352] width 1483 height 704
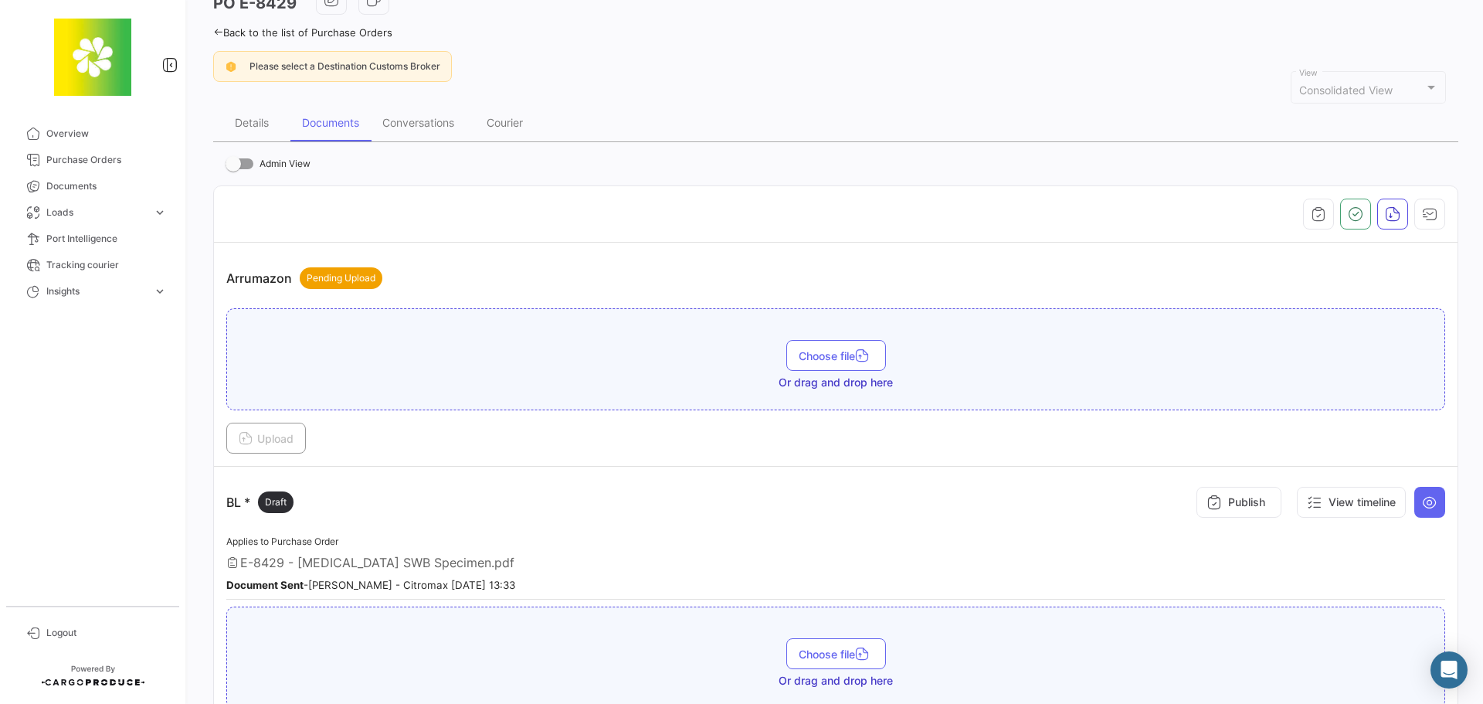
scroll to position [0, 0]
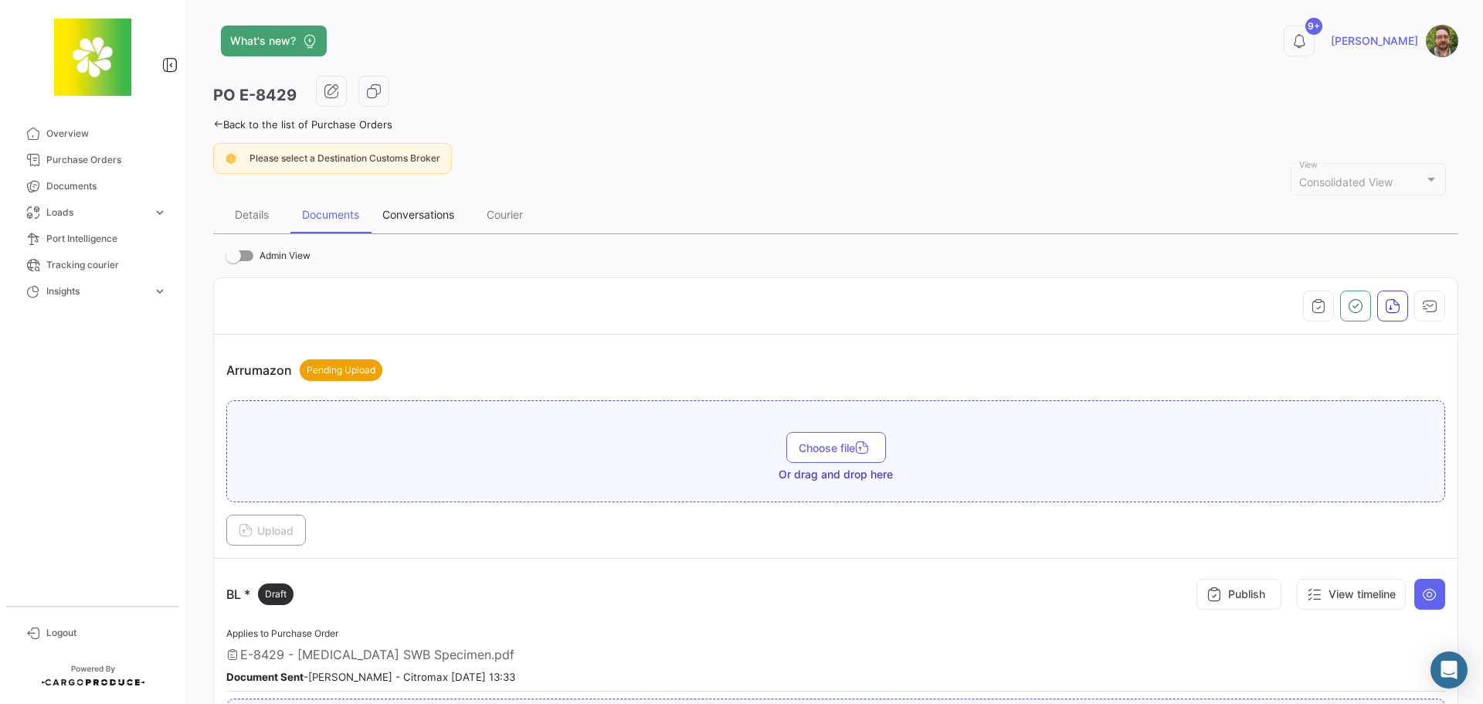
click at [416, 222] on div "Conversations" at bounding box center [418, 214] width 95 height 37
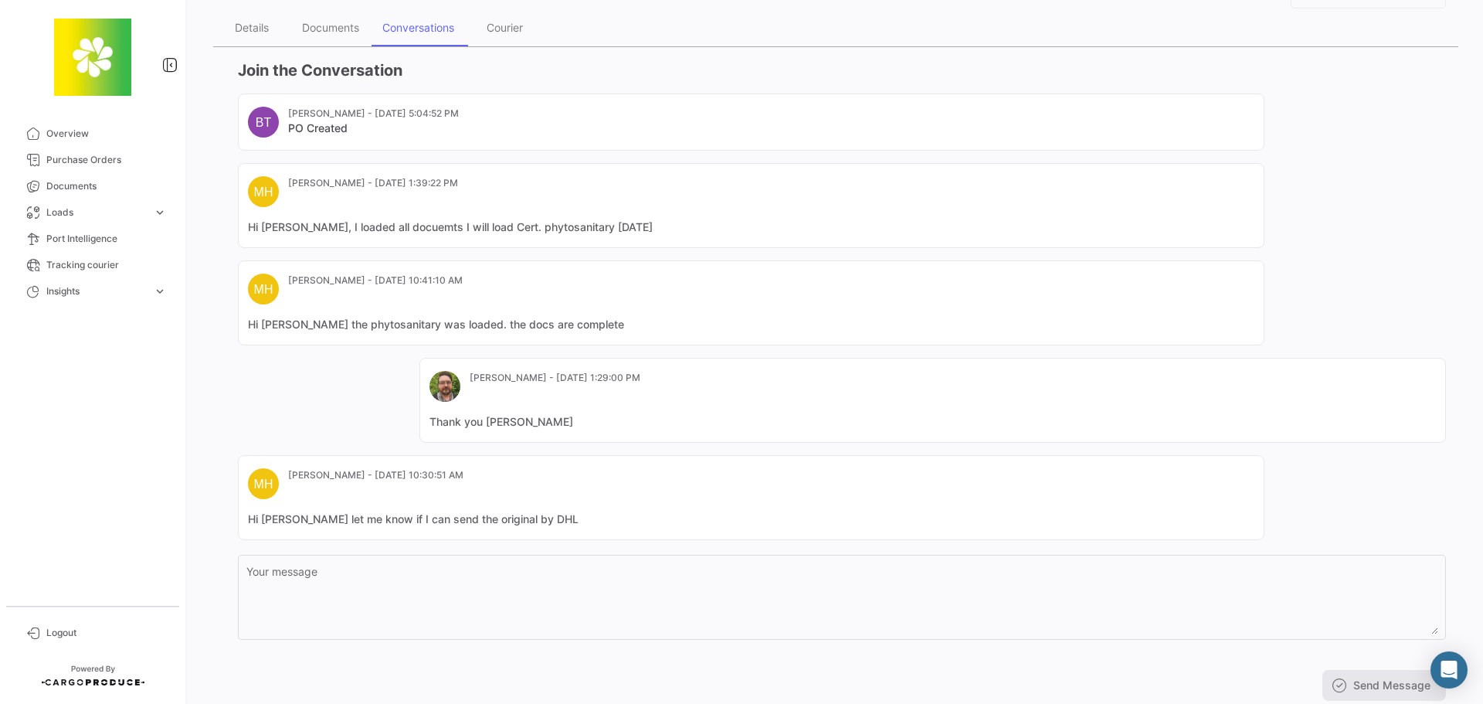
scroll to position [233, 0]
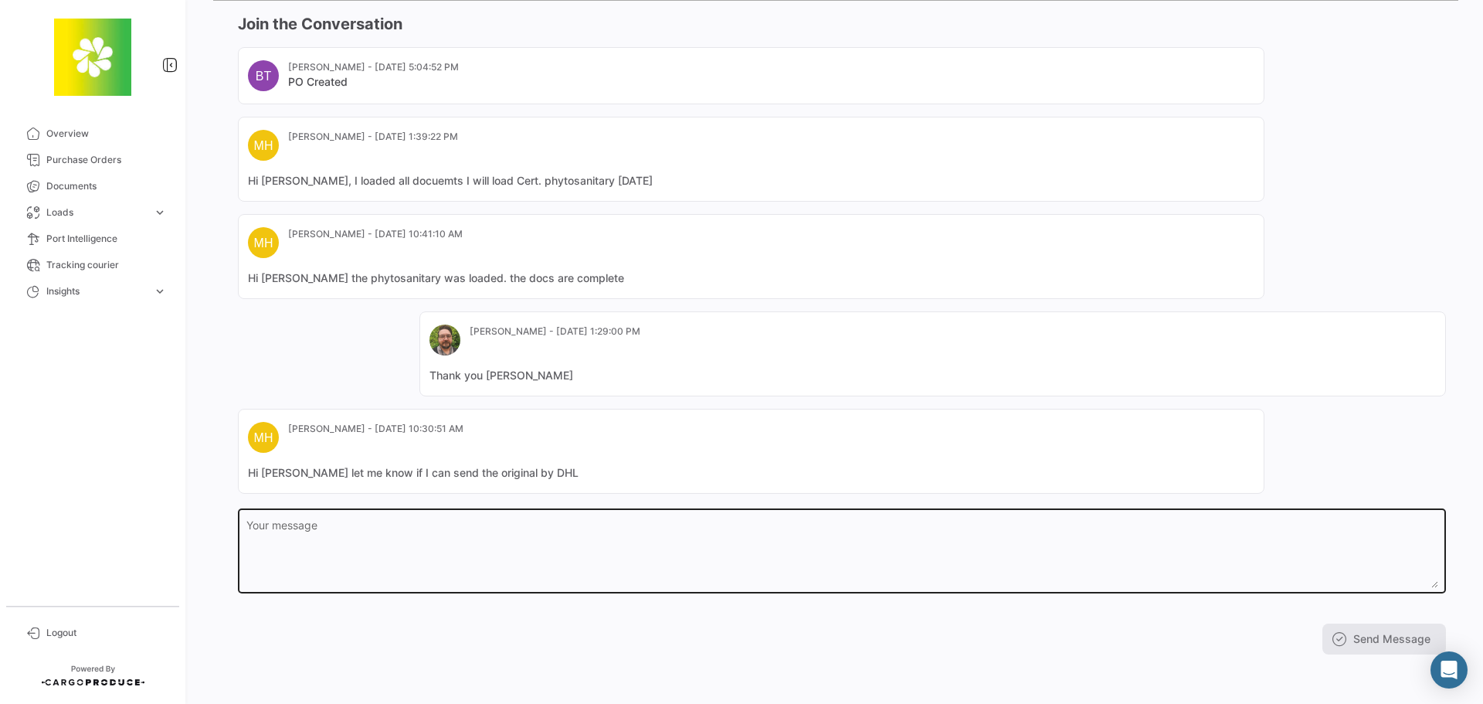
click at [580, 524] on textarea "Your message" at bounding box center [842, 554] width 1192 height 68
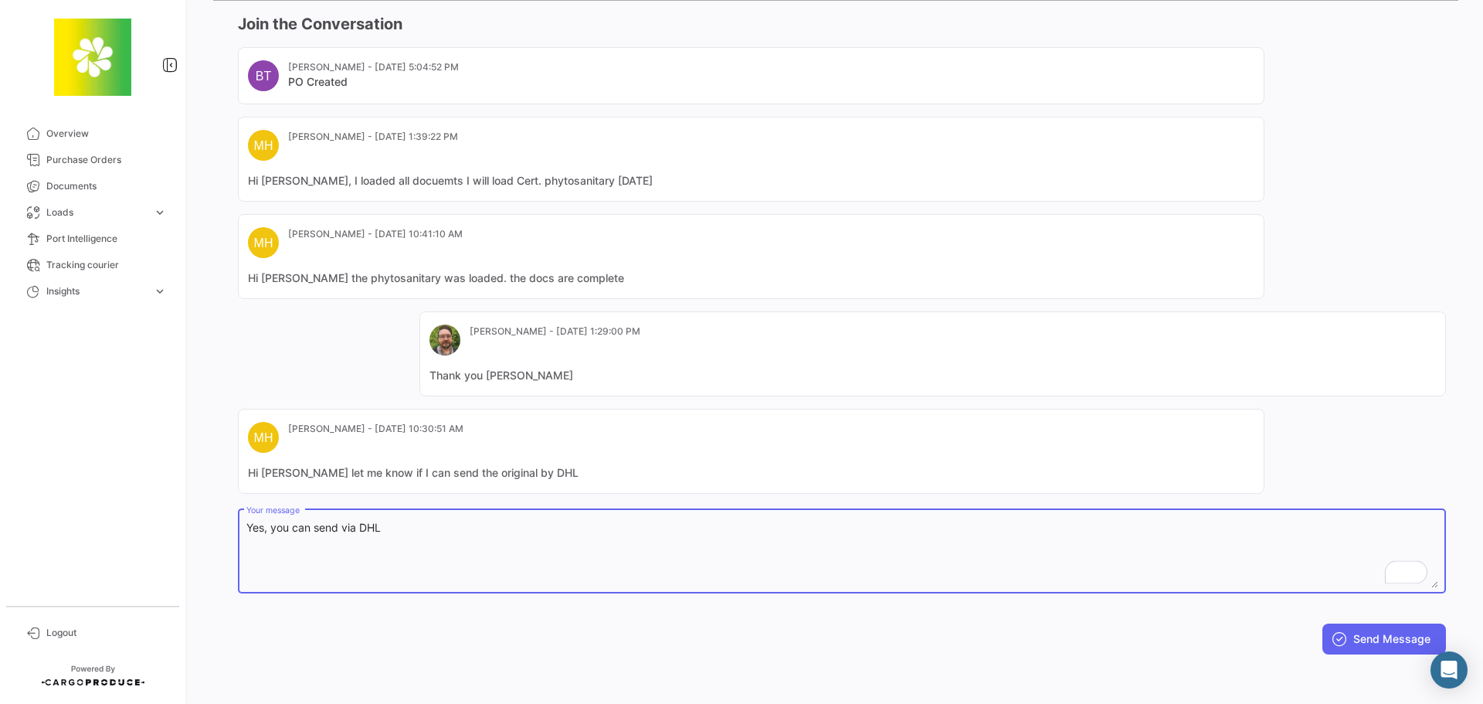
type textarea "Yes, you can send via DHL"
click at [1393, 640] on button "Send Message" at bounding box center [1384, 638] width 124 height 31
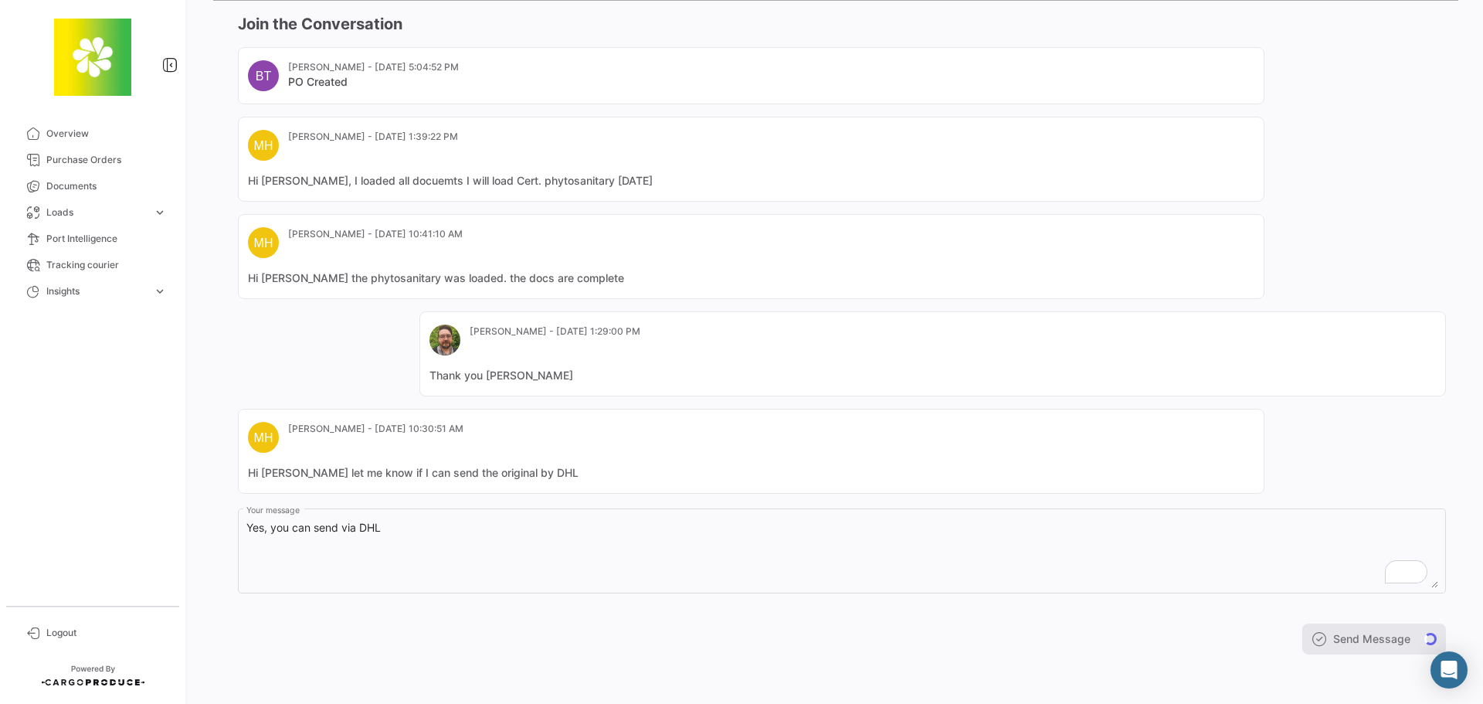
click at [1359, 640] on div "Send Message" at bounding box center [842, 638] width 1208 height 31
